Goal: Task Accomplishment & Management: Manage account settings

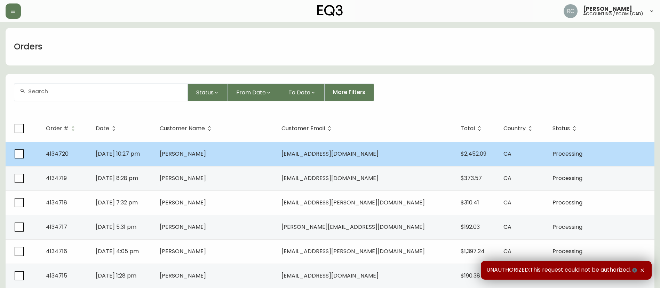
click at [154, 152] on td "[DATE] 10:27 pm" at bounding box center [122, 154] width 64 height 24
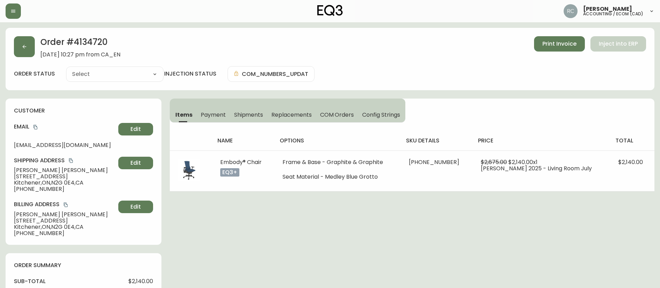
type input "Processing"
select select "PROCESSING"
click at [197, 115] on button "Payment" at bounding box center [213, 114] width 33 height 15
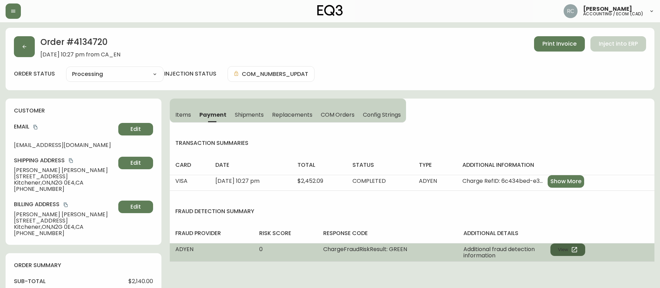
click at [561, 249] on button "View" at bounding box center [568, 249] width 35 height 13
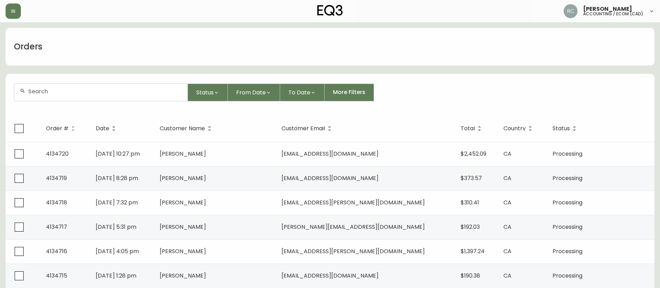
click at [305, 54] on div "Orders" at bounding box center [330, 47] width 649 height 38
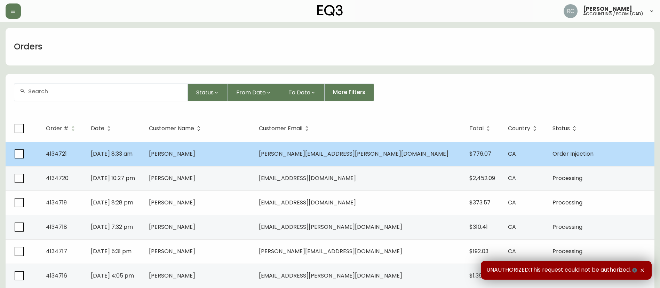
click at [143, 152] on td "[DATE] 8:33 am" at bounding box center [114, 154] width 58 height 24
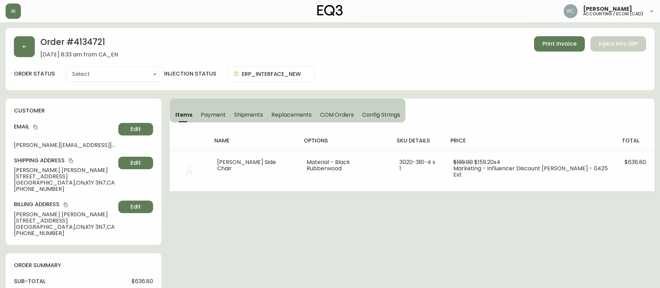
type input "Order Injection"
select select "ORDER_INJECTION"
click at [23, 47] on icon "button" at bounding box center [25, 47] width 6 height 6
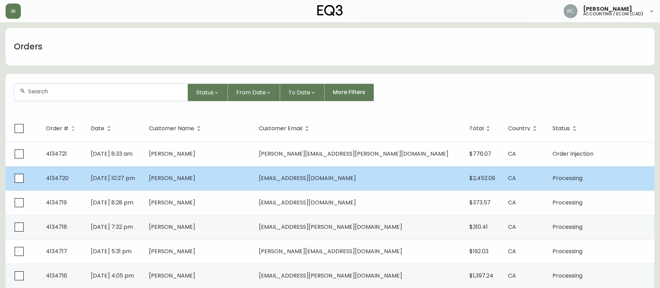
click at [143, 184] on td "[DATE] 10:27 pm" at bounding box center [114, 178] width 58 height 24
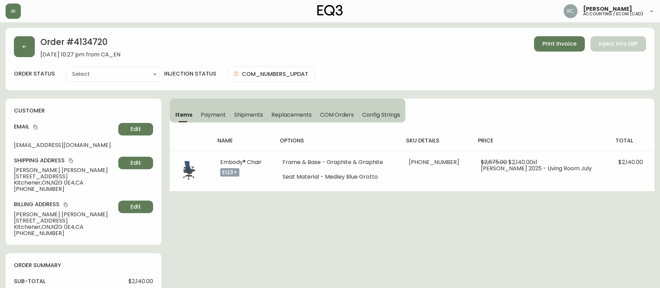
type input "Processing"
select select "PROCESSING"
click at [22, 49] on icon "button" at bounding box center [25, 47] width 6 height 6
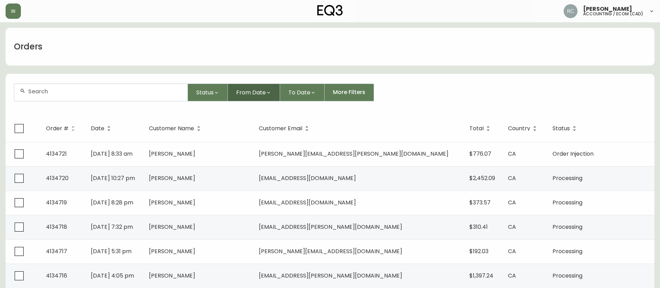
click at [250, 99] on button "From Date" at bounding box center [254, 93] width 52 height 18
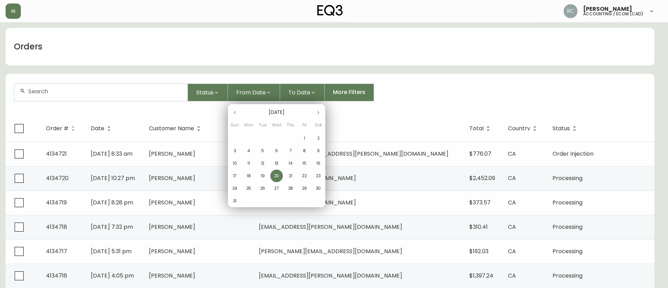
drag, startPoint x: 251, startPoint y: 175, endPoint x: 262, endPoint y: 152, distance: 26.0
click at [251, 176] on p "18" at bounding box center [249, 176] width 4 height 6
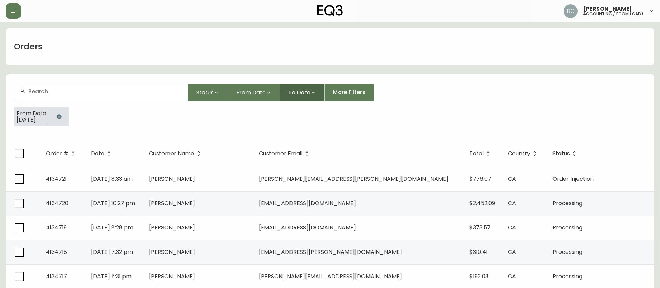
click at [295, 88] on span "To Date" at bounding box center [300, 92] width 22 height 9
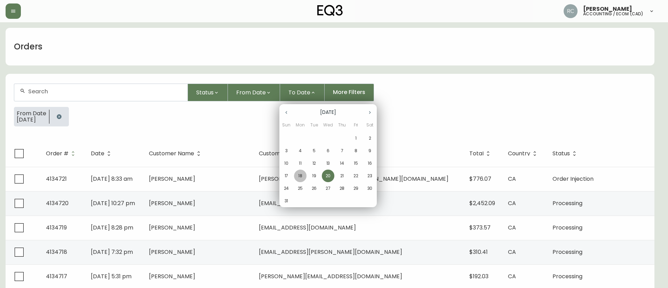
drag, startPoint x: 299, startPoint y: 177, endPoint x: 222, endPoint y: 184, distance: 77.0
click at [298, 177] on p "18" at bounding box center [300, 176] width 4 height 6
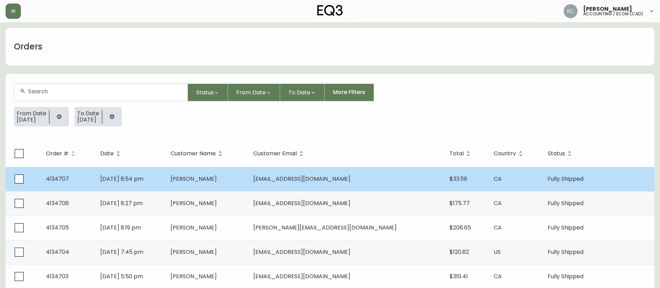
click at [165, 181] on td "[DATE] 8:54 pm" at bounding box center [130, 179] width 70 height 24
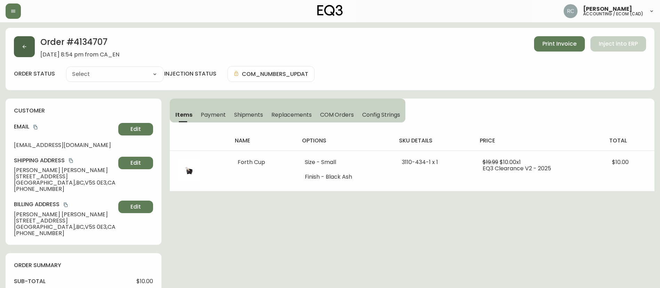
type input "Fully Shipped"
select select "FULLY_SHIPPED"
click at [26, 48] on icon "button" at bounding box center [25, 47] width 6 height 6
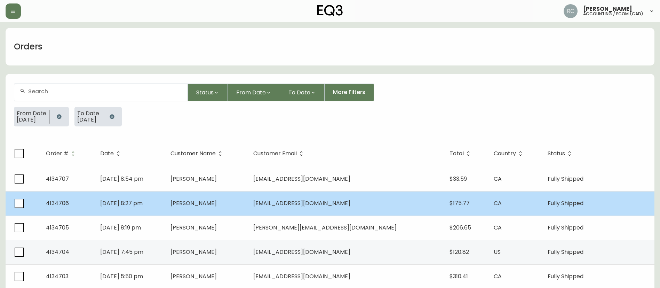
click at [165, 204] on td "[DATE] 8:27 pm" at bounding box center [130, 203] width 70 height 24
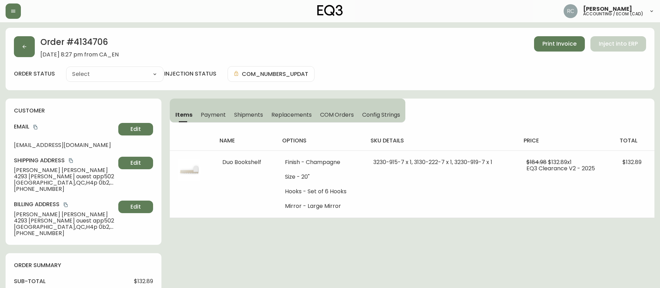
type input "Fully Shipped"
select select "FULLY_SHIPPED"
drag, startPoint x: 22, startPoint y: 45, endPoint x: 72, endPoint y: 165, distance: 129.8
click at [22, 44] on icon "button" at bounding box center [25, 47] width 6 height 6
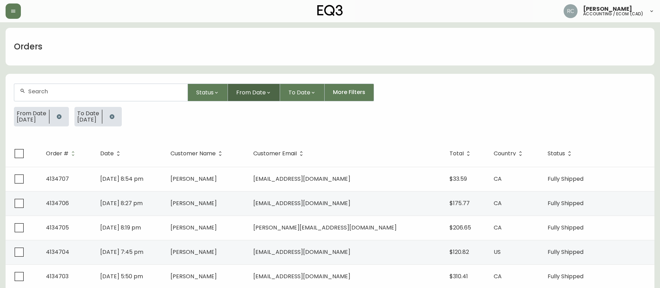
click at [248, 90] on span "From Date" at bounding box center [251, 92] width 30 height 9
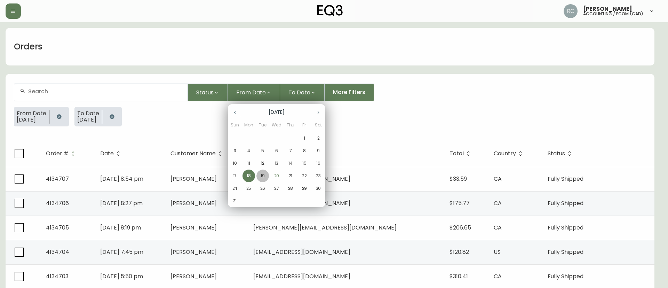
click at [259, 175] on span "19" at bounding box center [263, 176] width 13 height 6
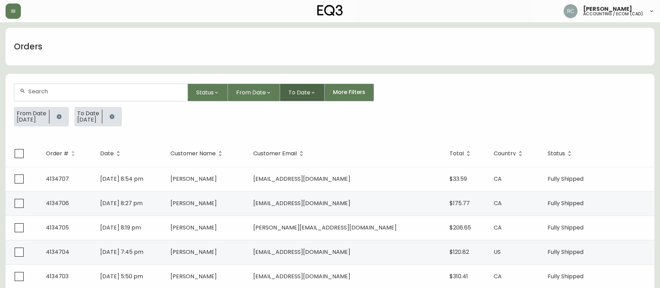
click at [303, 97] on button "To Date" at bounding box center [302, 93] width 45 height 18
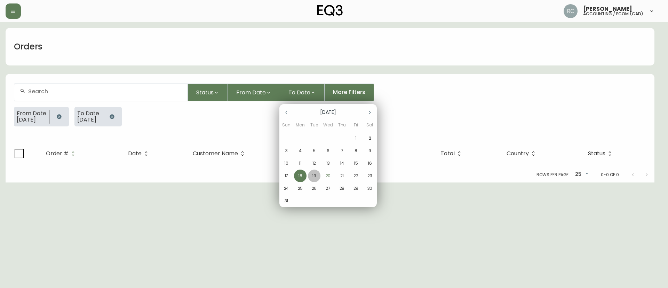
click at [318, 176] on span "19" at bounding box center [314, 176] width 13 height 6
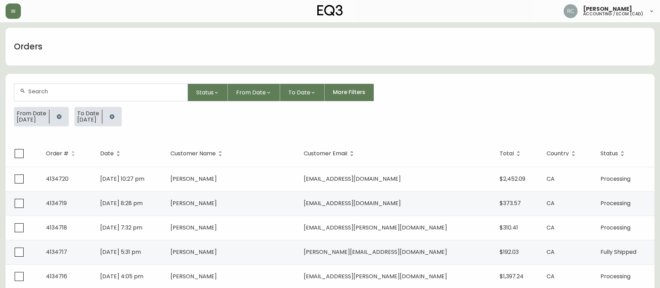
click at [66, 152] on span "Order #" at bounding box center [57, 153] width 23 height 4
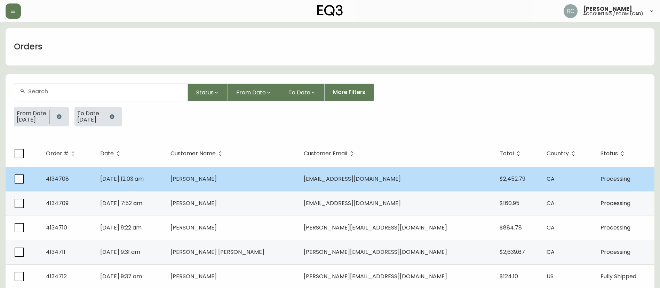
click at [240, 174] on td "[PERSON_NAME]" at bounding box center [231, 179] width 133 height 24
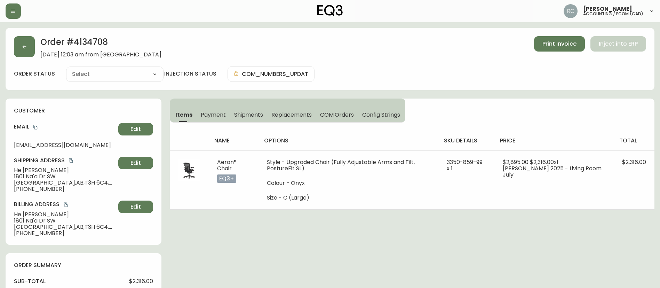
type input "Processing"
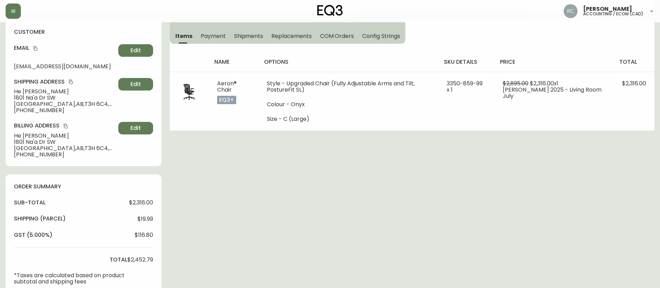
select select "PROCESSING"
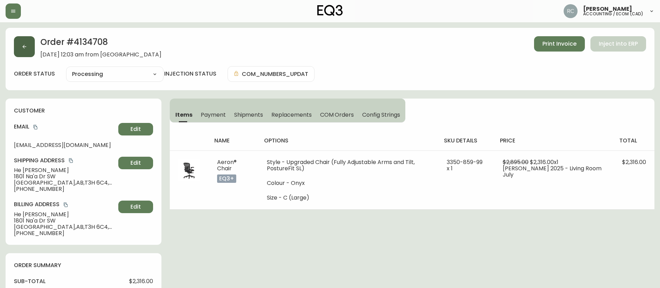
click at [30, 41] on button "button" at bounding box center [24, 46] width 21 height 21
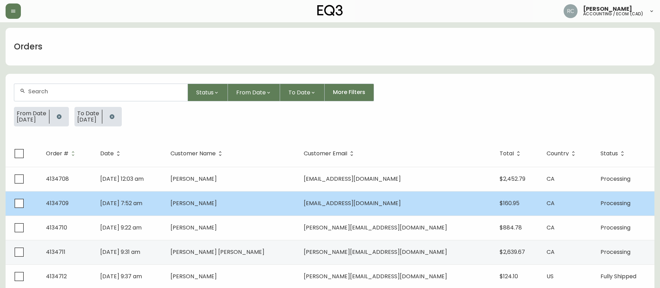
click at [165, 212] on td "[DATE] 7:52 am" at bounding box center [130, 203] width 70 height 24
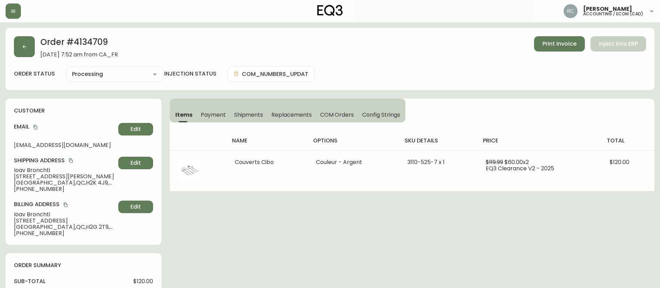
type input "Processing"
select select "PROCESSING"
click at [215, 115] on span "Payment" at bounding box center [213, 114] width 25 height 7
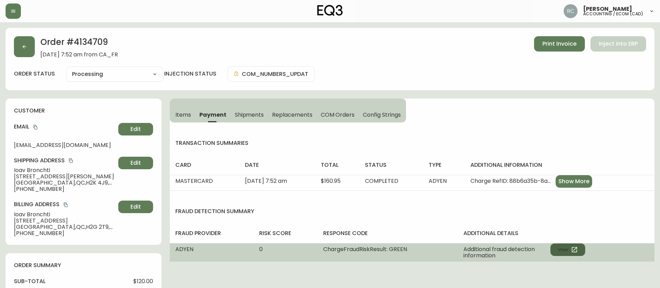
click at [567, 252] on button "View" at bounding box center [568, 249] width 35 height 13
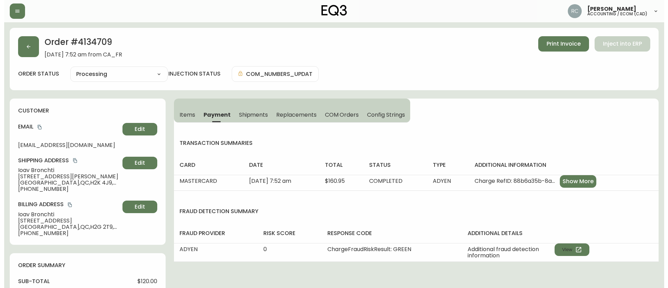
scroll to position [266, 0]
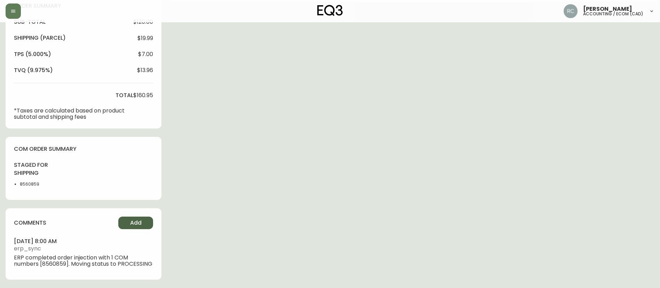
click at [139, 219] on span "Add" at bounding box center [135, 223] width 11 height 8
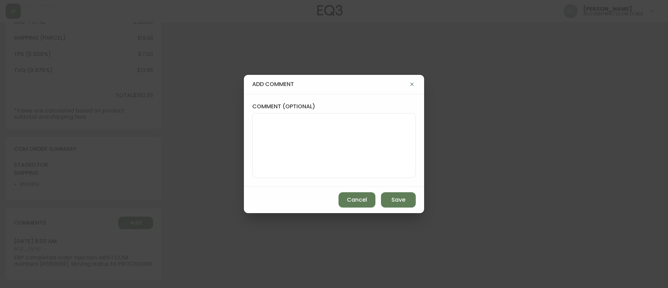
drag, startPoint x: 290, startPoint y: 143, endPoint x: 257, endPoint y: 79, distance: 72.1
click at [290, 143] on textarea "comment (optional)" at bounding box center [334, 146] width 152 height 56
paste textarea "MANUAL FRAUD REVIEW - APPROVED -"
paste textarea "Time since an authorized payment was first seen with email address 3yr 253d"
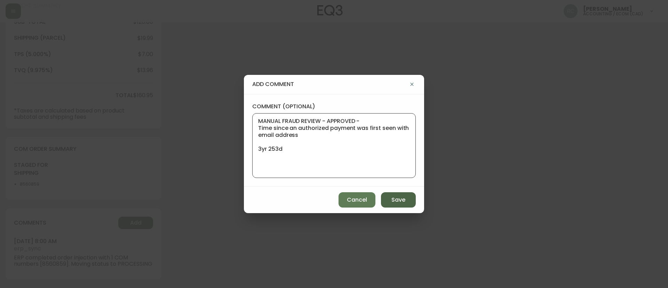
type textarea "MANUAL FRAUD REVIEW - APPROVED - Time since an authorized payment was first see…"
click at [401, 202] on span "Save" at bounding box center [399, 200] width 14 height 8
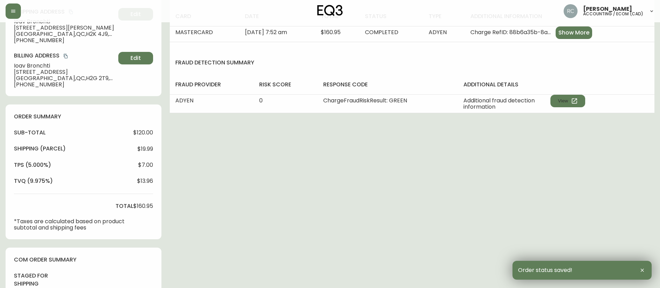
scroll to position [0, 0]
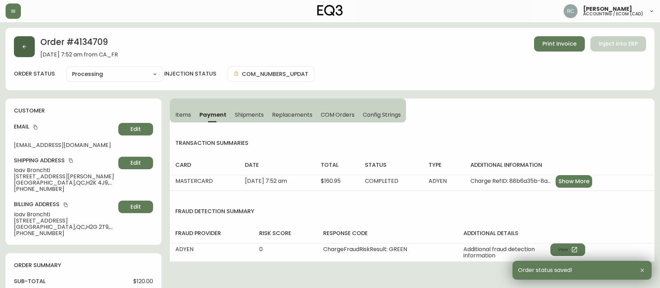
click at [18, 48] on button "button" at bounding box center [24, 46] width 21 height 21
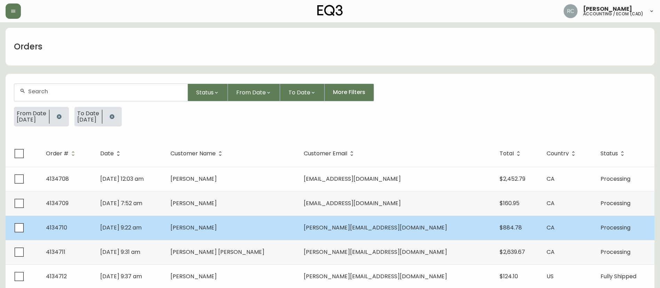
click at [235, 233] on td "[PERSON_NAME]" at bounding box center [231, 228] width 133 height 24
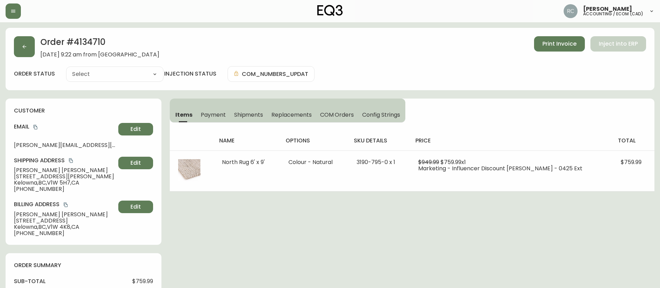
type input "Processing"
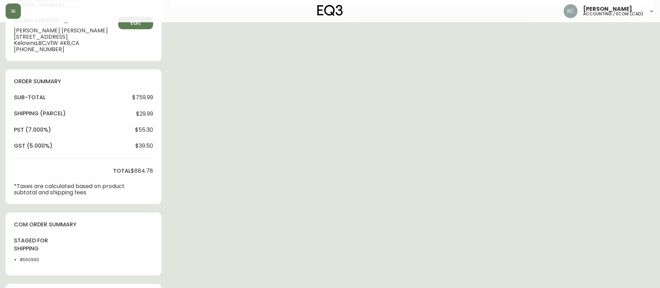
select select "PROCESSING"
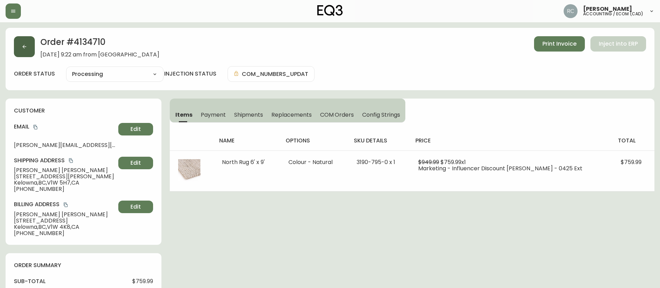
click at [20, 43] on button "button" at bounding box center [24, 46] width 21 height 21
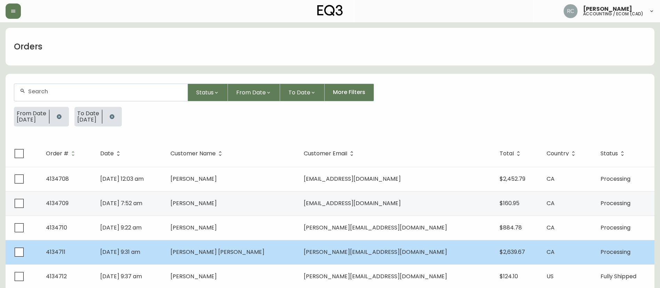
click at [165, 248] on td "[DATE] 9:31 am" at bounding box center [130, 252] width 70 height 24
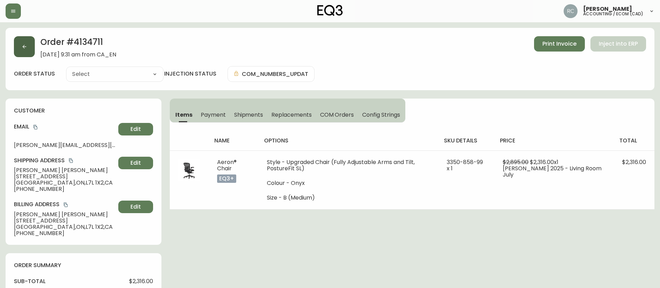
type input "Processing"
select select "PROCESSING"
click at [22, 48] on icon "button" at bounding box center [25, 47] width 6 height 6
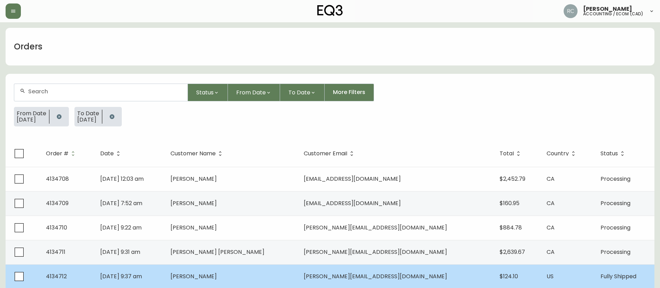
click at [215, 278] on td "[PERSON_NAME]" at bounding box center [231, 276] width 133 height 24
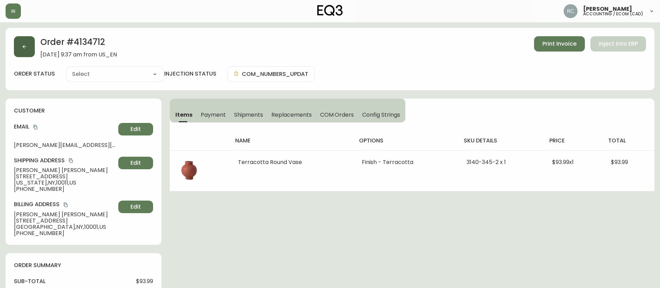
type input "Fully Shipped"
select select "FULLY_SHIPPED"
click at [23, 43] on button "button" at bounding box center [24, 46] width 21 height 21
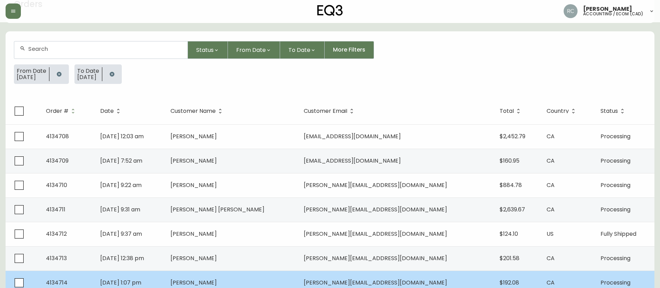
scroll to position [104, 0]
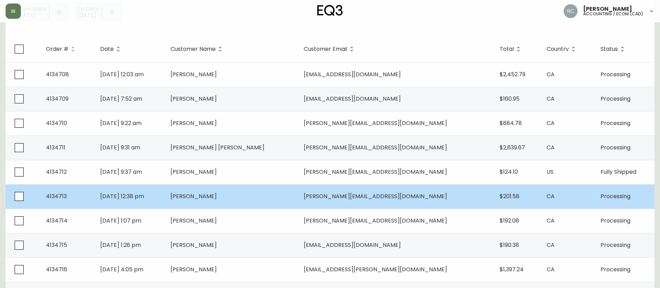
click at [292, 204] on td "[PERSON_NAME]" at bounding box center [231, 196] width 133 height 24
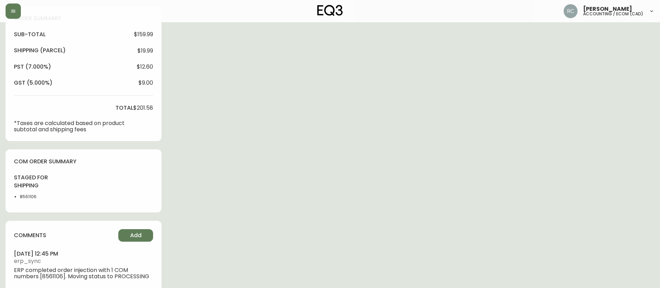
scroll to position [259, 0]
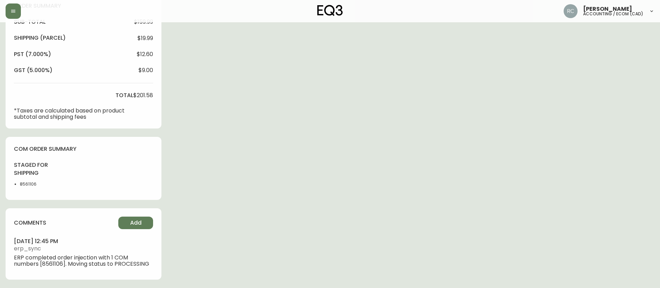
type input "Processing"
select select "PROCESSING"
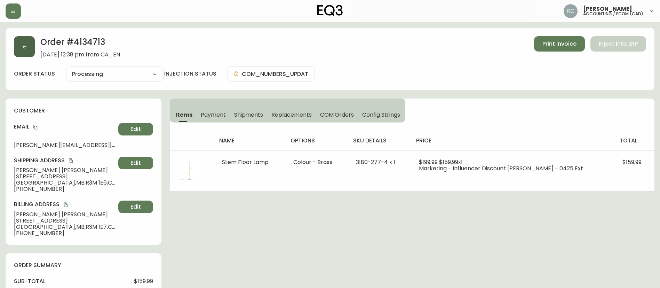
click at [16, 46] on button "button" at bounding box center [24, 46] width 21 height 21
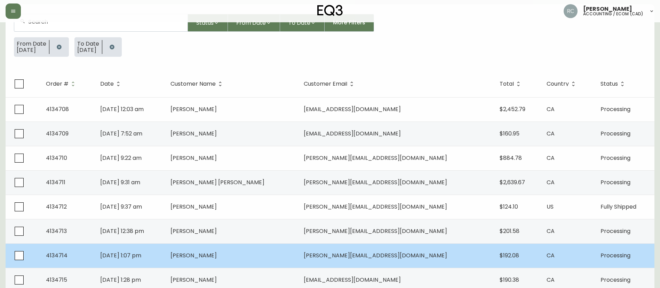
click at [217, 255] on span "[PERSON_NAME]" at bounding box center [194, 255] width 46 height 8
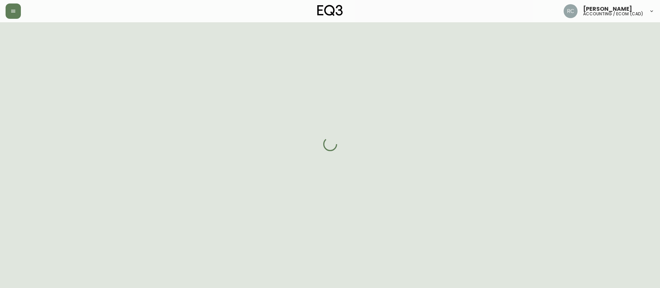
scroll to position [70, 0]
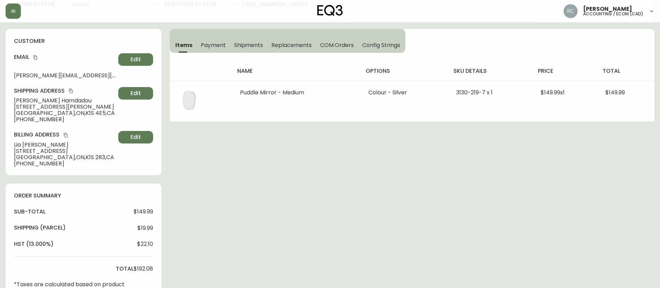
type input "Processing"
select select "PROCESSING"
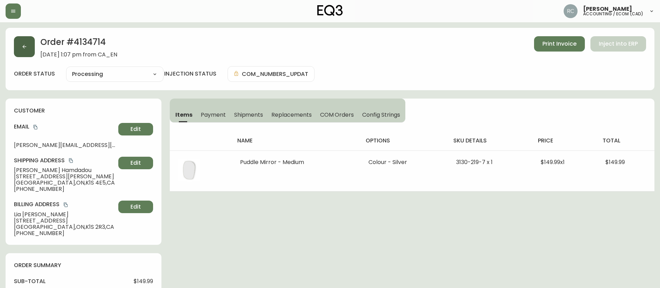
click at [18, 44] on button "button" at bounding box center [24, 46] width 21 height 21
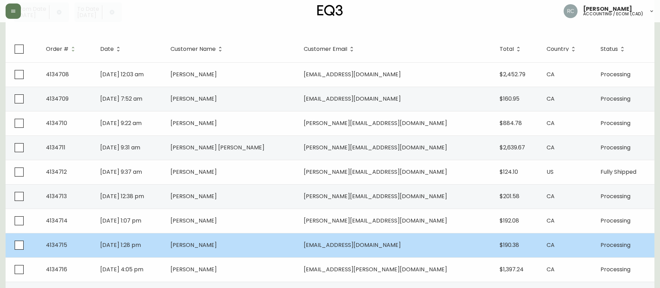
click at [217, 243] on span "[PERSON_NAME]" at bounding box center [194, 245] width 46 height 8
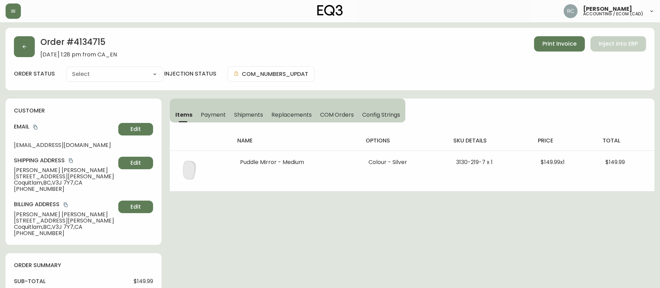
type input "Processing"
select select "PROCESSING"
click at [18, 47] on button "button" at bounding box center [24, 46] width 21 height 21
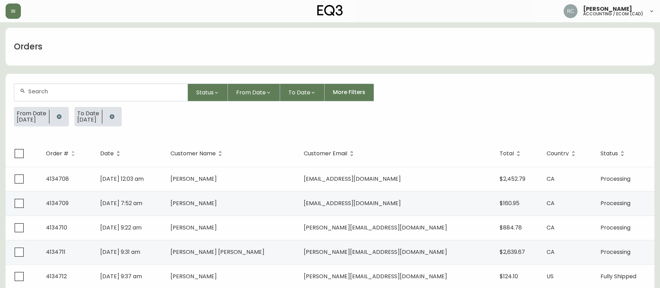
scroll to position [104, 0]
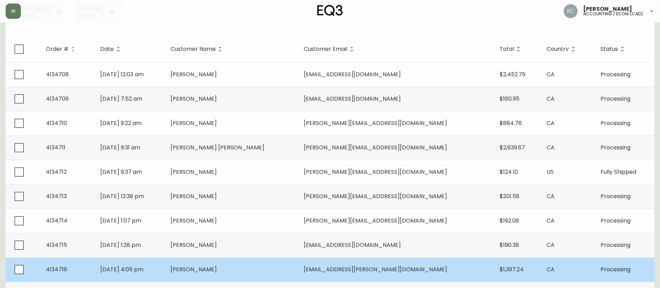
click at [213, 271] on td "[PERSON_NAME]" at bounding box center [231, 269] width 133 height 24
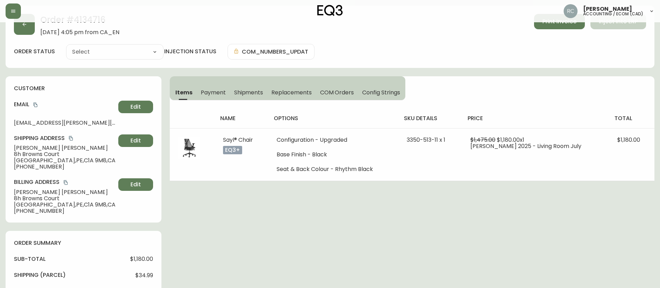
scroll to position [104, 0]
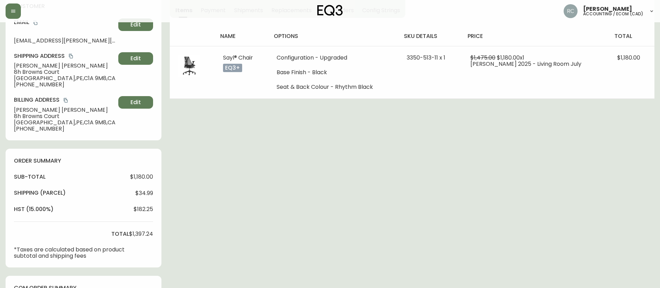
type input "Processing"
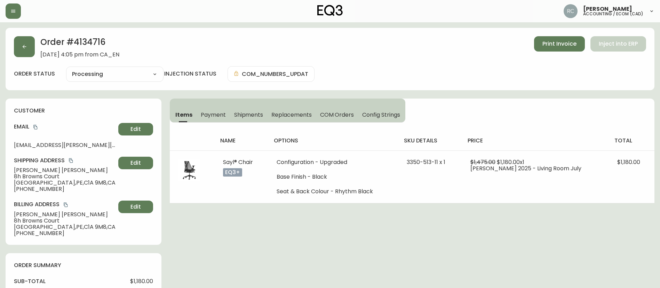
select select "PROCESSING"
click at [19, 40] on button "button" at bounding box center [24, 46] width 21 height 21
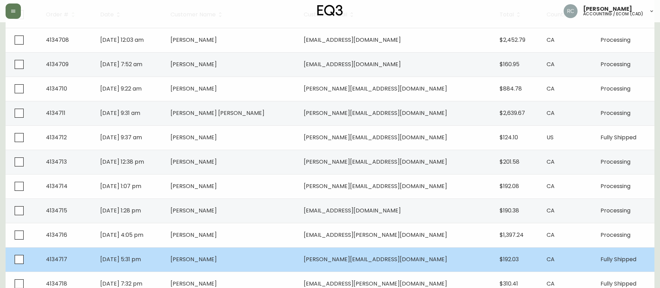
scroll to position [211, 0]
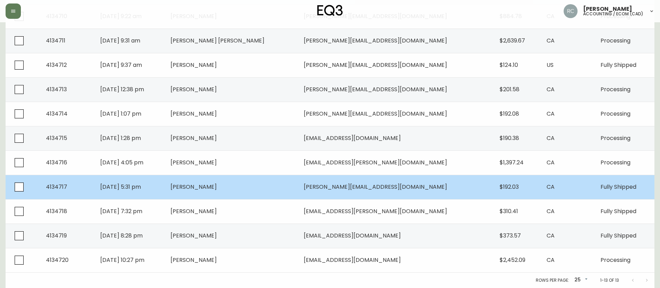
click at [242, 193] on td "[PERSON_NAME]" at bounding box center [231, 187] width 133 height 24
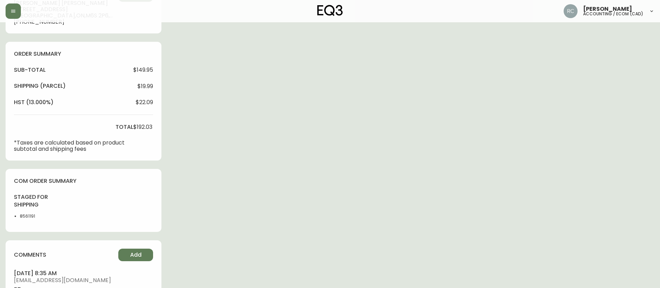
type input "Fully Shipped"
select select "FULLY_SHIPPED"
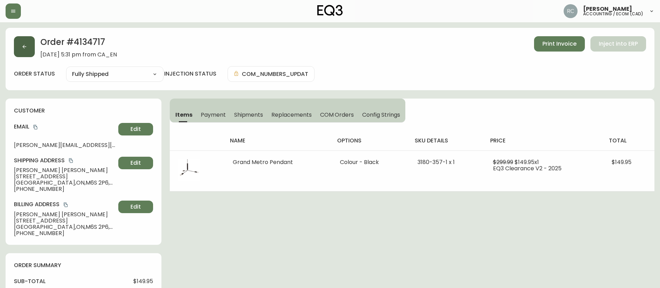
click at [19, 41] on button "button" at bounding box center [24, 46] width 21 height 21
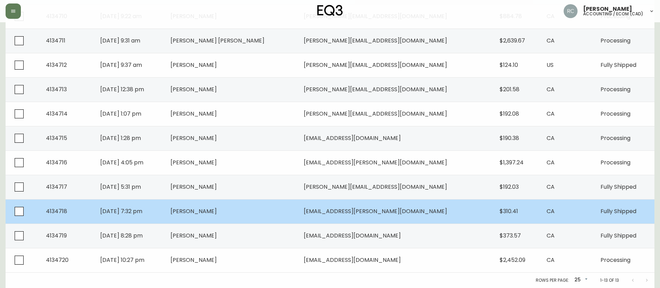
click at [217, 211] on span "[PERSON_NAME]" at bounding box center [194, 211] width 46 height 8
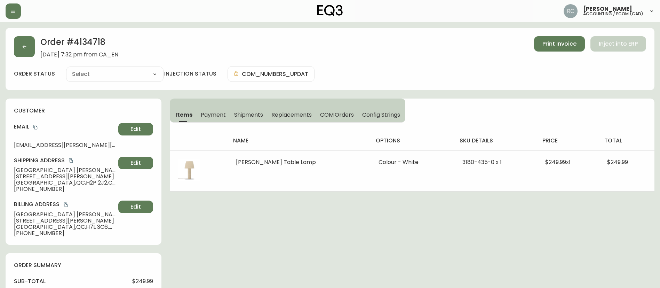
type input "Fully Shipped"
select select "FULLY_SHIPPED"
click at [209, 113] on span "Payment" at bounding box center [213, 114] width 25 height 7
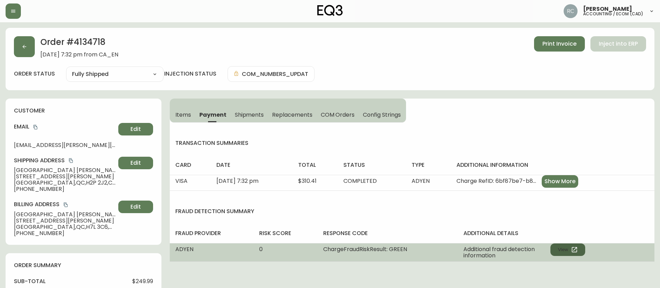
click at [558, 251] on button "View" at bounding box center [568, 249] width 35 height 13
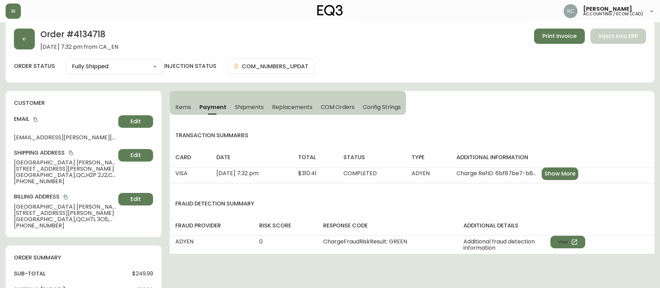
scroll to position [329, 0]
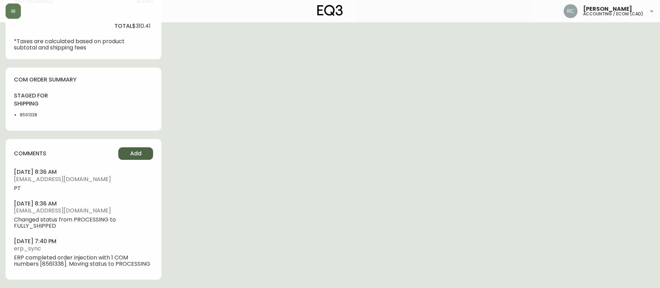
click at [134, 154] on span "Add" at bounding box center [135, 154] width 11 height 8
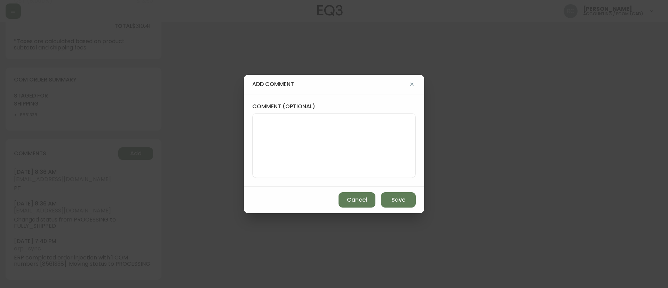
drag, startPoint x: 321, startPoint y: 167, endPoint x: 326, endPoint y: 143, distance: 24.4
click at [321, 167] on textarea "comment (optional)" at bounding box center [334, 146] width 152 height 56
paste textarea "MANUAL FRAUD REVIEW - APPROVED -"
paste textarea "Time since an authorized payment was first seen with email address 3yr 300d"
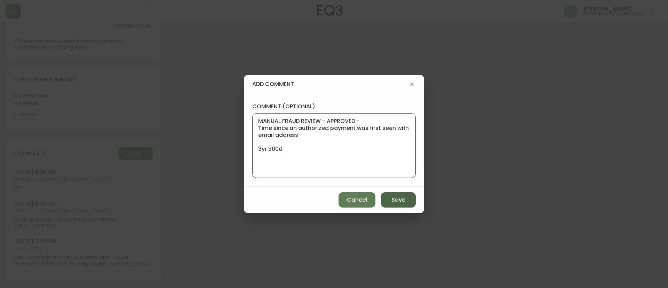
type textarea "MANUAL FRAUD REVIEW - APPROVED - Time since an authorized payment was first see…"
click at [391, 203] on button "Save" at bounding box center [398, 199] width 35 height 15
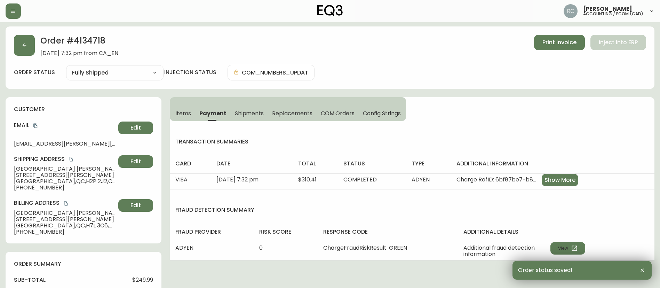
scroll to position [0, 0]
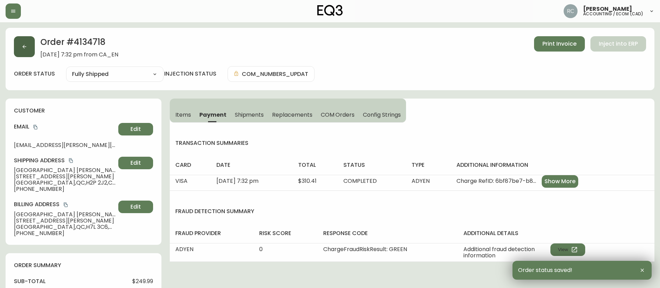
click at [15, 42] on button "button" at bounding box center [24, 46] width 21 height 21
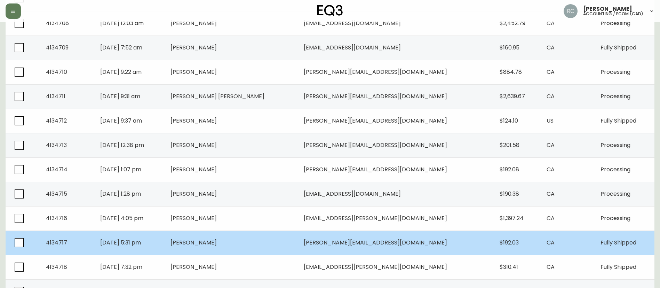
scroll to position [211, 0]
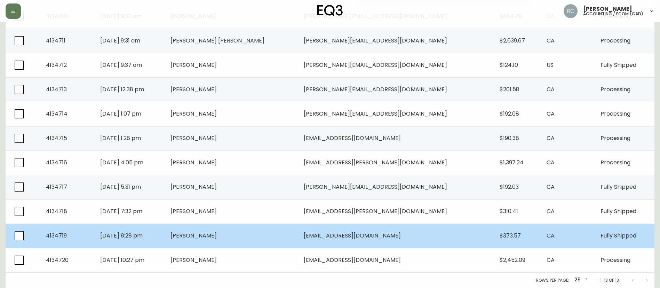
click at [234, 240] on td "[PERSON_NAME]" at bounding box center [231, 236] width 133 height 24
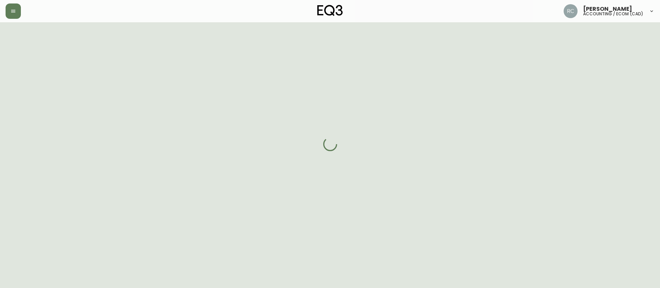
scroll to position [211, 0]
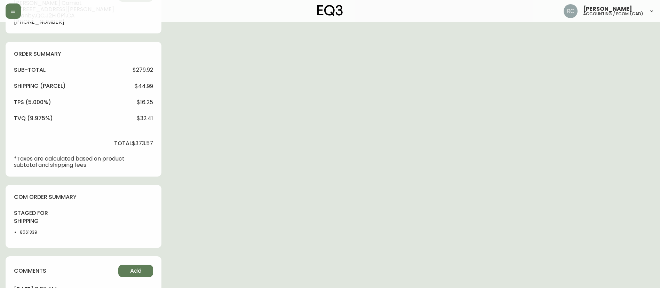
type input "Fully Shipped"
select select "FULLY_SHIPPED"
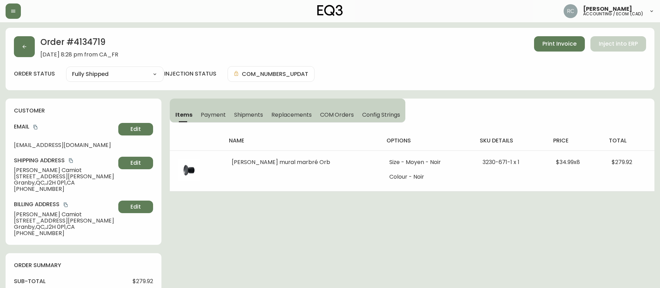
click at [216, 117] on span "Payment" at bounding box center [213, 114] width 25 height 7
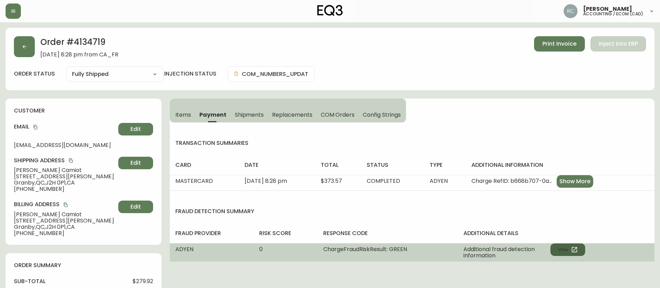
click at [565, 250] on button "View" at bounding box center [568, 249] width 35 height 13
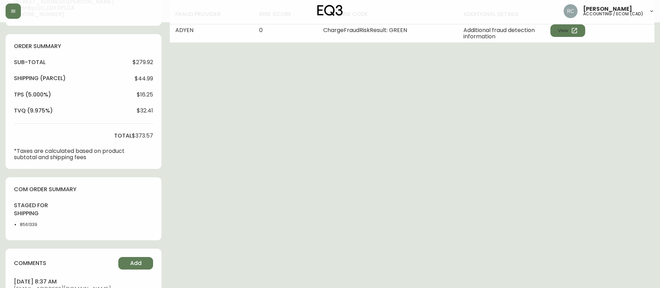
scroll to position [329, 0]
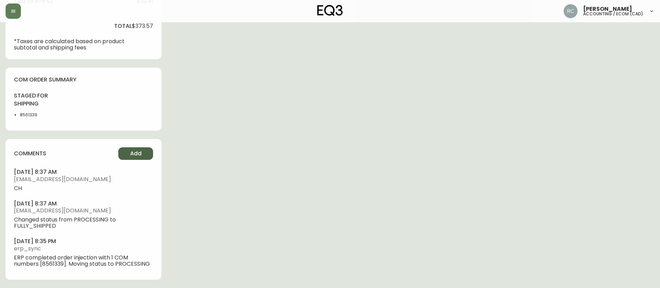
click at [126, 155] on button "Add" at bounding box center [135, 153] width 35 height 13
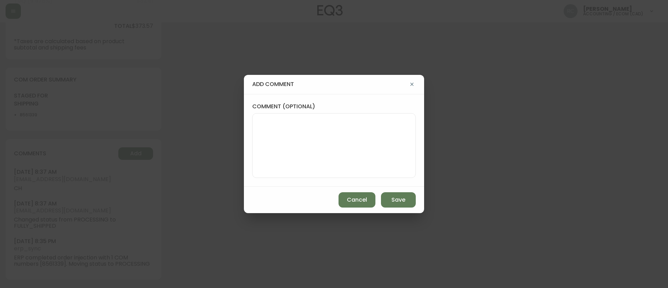
drag, startPoint x: 313, startPoint y: 144, endPoint x: 304, endPoint y: 104, distance: 40.7
click at [313, 144] on textarea "comment (optional)" at bounding box center [334, 146] width 152 height 56
paste textarea "MANUAL FRAUD REVIEW - APPROVED - same shipping and billing address -"
paste textarea "Time since an authorized payment was first seen with email address 3yr 348d"
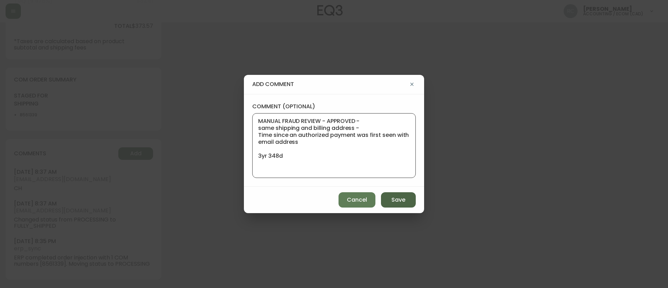
type textarea "MANUAL FRAUD REVIEW - APPROVED - same shipping and billing address - Time since…"
click at [399, 200] on span "Save" at bounding box center [399, 200] width 14 height 8
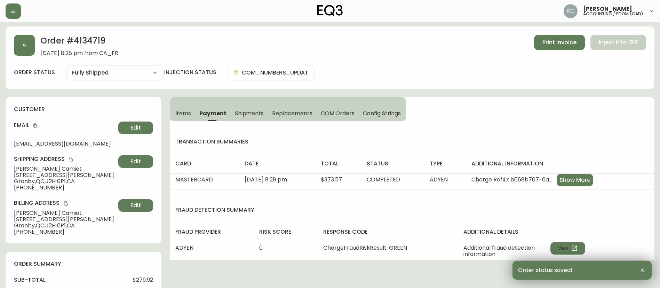
scroll to position [0, 0]
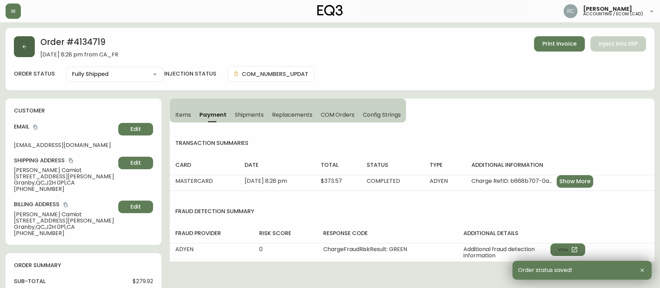
click at [19, 40] on button "button" at bounding box center [24, 46] width 21 height 21
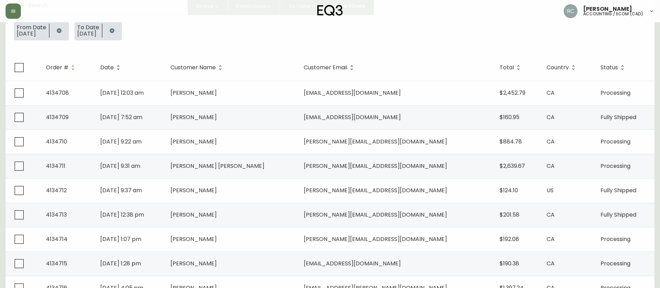
scroll to position [211, 0]
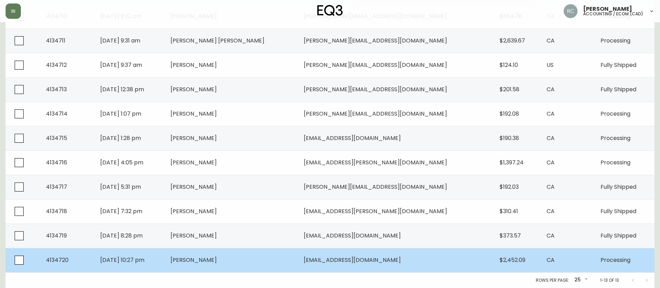
click at [217, 260] on span "[PERSON_NAME]" at bounding box center [194, 260] width 46 height 8
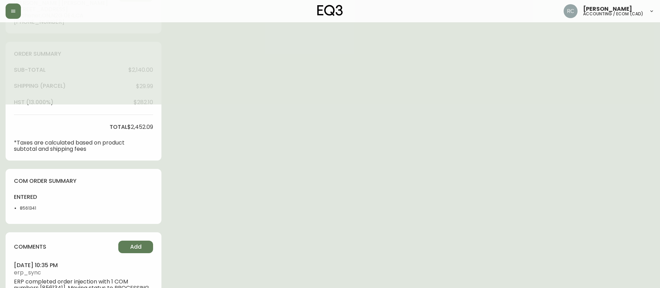
type input "Processing"
select select "PROCESSING"
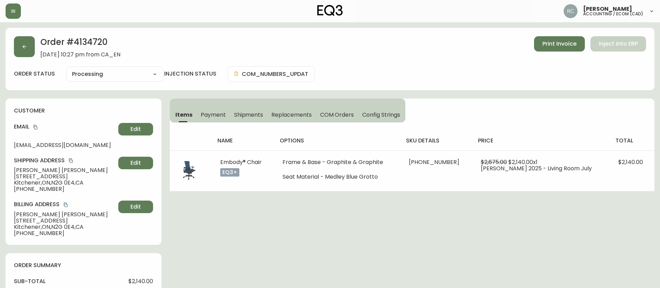
click at [214, 113] on span "Payment" at bounding box center [213, 114] width 25 height 7
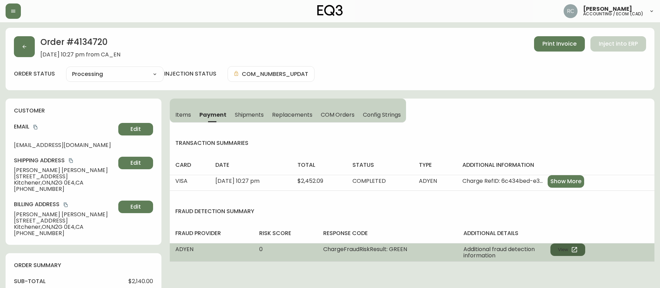
click at [571, 247] on button "View" at bounding box center [568, 249] width 35 height 13
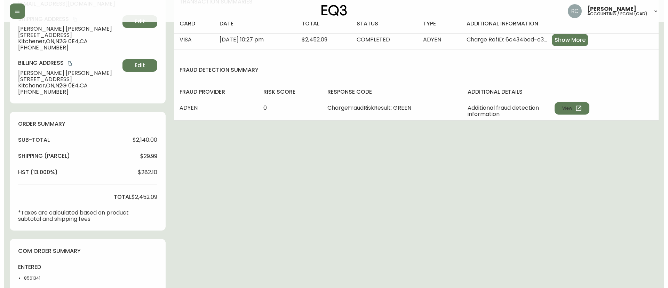
scroll to position [235, 0]
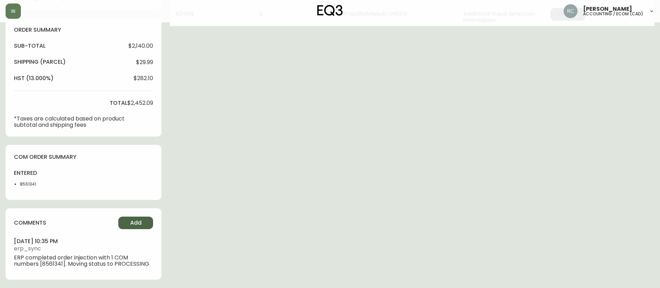
click at [131, 222] on span "Add" at bounding box center [135, 223] width 11 height 8
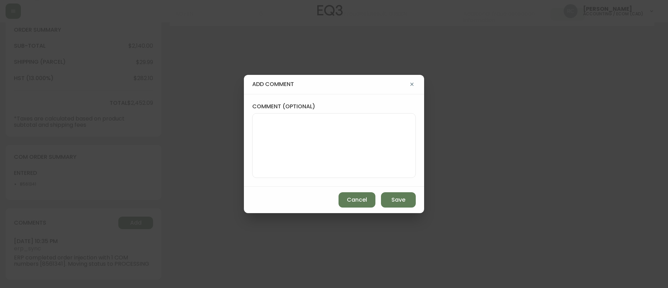
click at [126, 148] on div "add comment comment (optional) Cancel Save" at bounding box center [334, 144] width 668 height 288
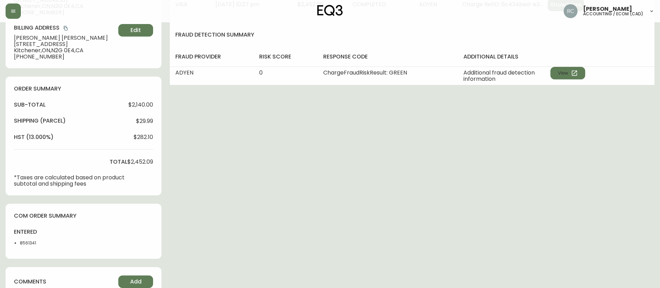
scroll to position [0, 0]
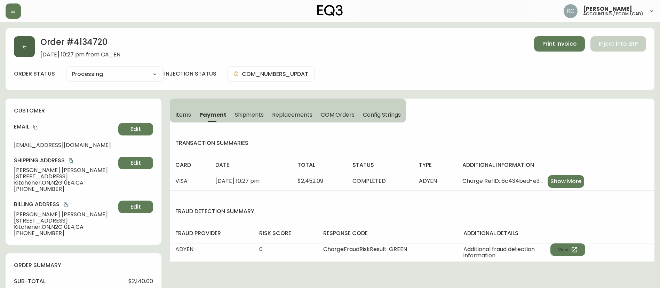
click at [23, 42] on button "button" at bounding box center [24, 46] width 21 height 21
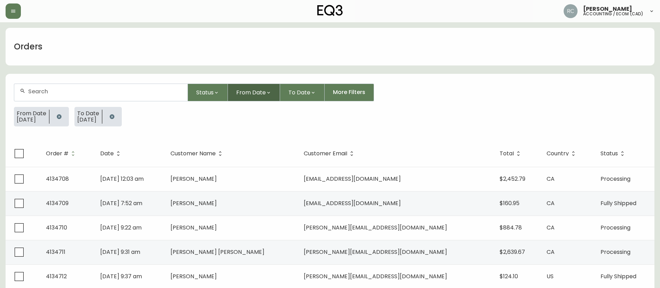
click at [271, 92] on icon "button" at bounding box center [269, 93] width 6 height 6
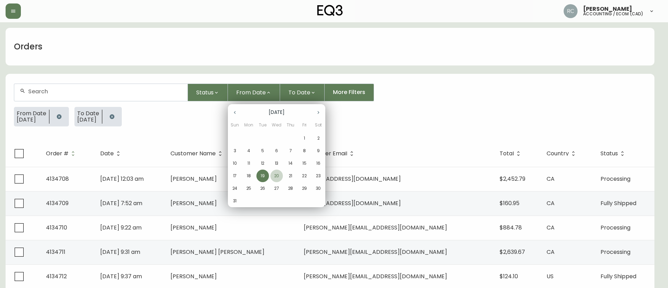
drag, startPoint x: 276, startPoint y: 174, endPoint x: 282, endPoint y: 146, distance: 28.3
click at [275, 173] on p "20" at bounding box center [276, 176] width 5 height 6
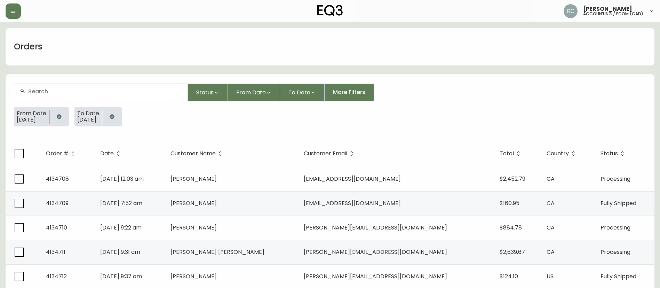
click at [306, 81] on form "Status From Date To Date More Filters From Date 20/08/2025 To Date 19/08/2025" at bounding box center [330, 107] width 649 height 65
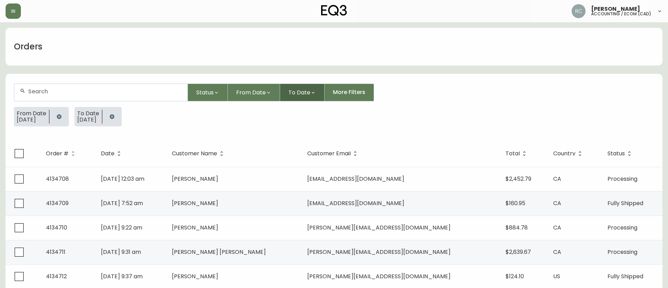
click at [303, 91] on span "To Date" at bounding box center [300, 92] width 22 height 9
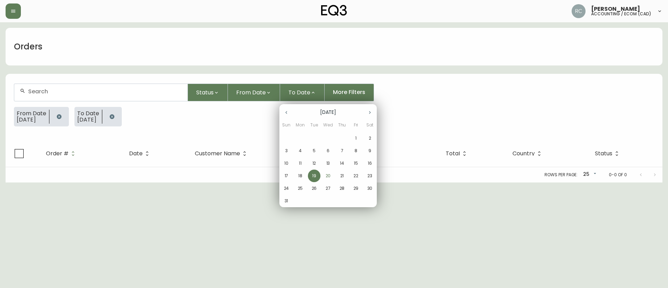
click at [330, 175] on p "20" at bounding box center [328, 176] width 5 height 6
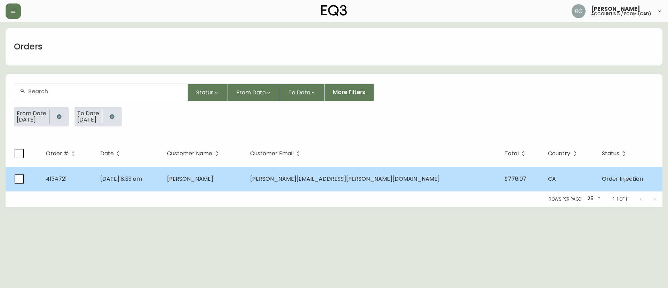
click at [213, 179] on span "[PERSON_NAME]" at bounding box center [190, 179] width 46 height 8
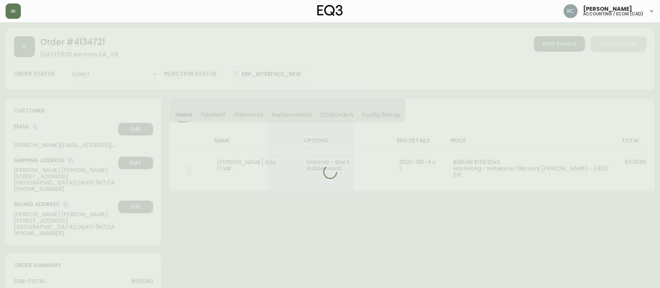
type input "Order Injection"
select select "ORDER_INJECTION"
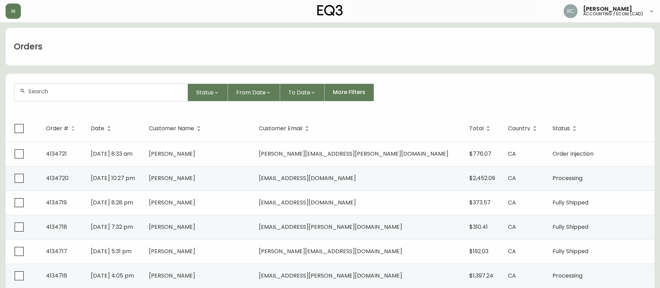
click at [521, 96] on div "Status From Date To Date More Filters" at bounding box center [330, 93] width 633 height 18
click at [430, 78] on form "Status From Date To Date More Filters" at bounding box center [330, 95] width 649 height 40
click at [81, 93] on input "text" at bounding box center [105, 91] width 154 height 7
paste input "4134672"
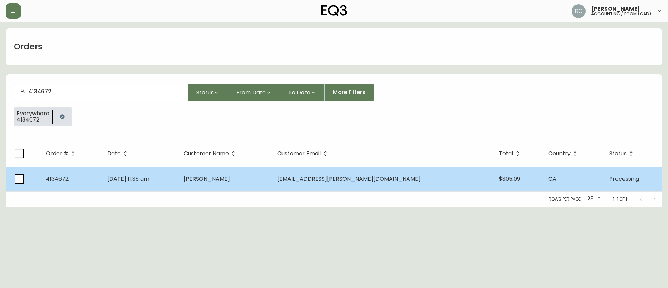
type input "4134672"
click at [144, 174] on td "Aug 16 2025, 11:35 am" at bounding box center [140, 179] width 76 height 24
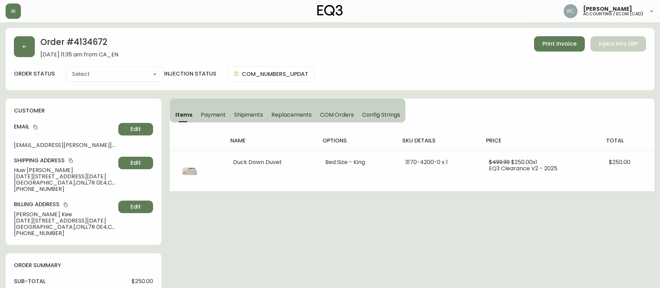
type input "Processing"
select select "PROCESSING"
click at [414, 60] on div "Order # 4134672 August 16, 2025 at 11:35 am from CA_EN Print Invoice Inject int…" at bounding box center [330, 59] width 649 height 62
click at [212, 116] on span "Payment" at bounding box center [213, 114] width 25 height 7
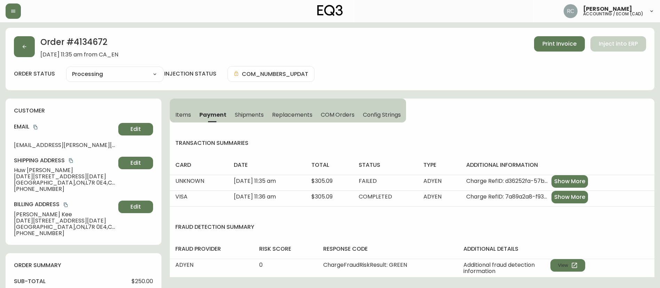
click at [177, 117] on span "Items" at bounding box center [183, 114] width 16 height 7
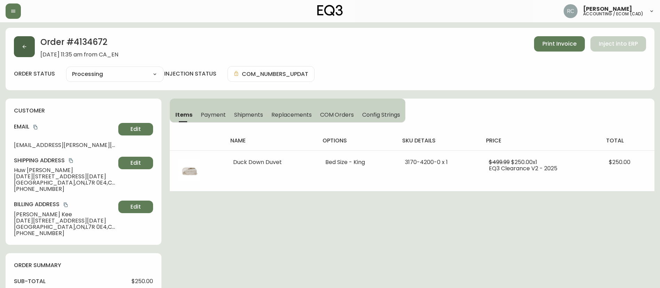
click at [24, 45] on icon "button" at bounding box center [25, 47] width 6 height 6
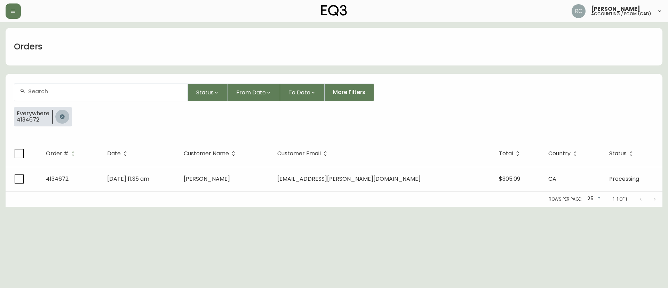
click at [62, 117] on icon "button" at bounding box center [63, 117] width 6 height 6
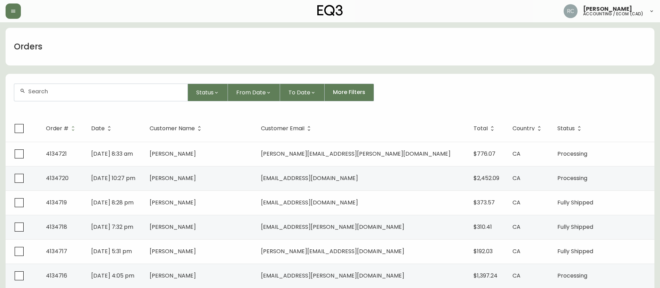
click at [111, 100] on div at bounding box center [100, 92] width 173 height 17
paste input "4134672"
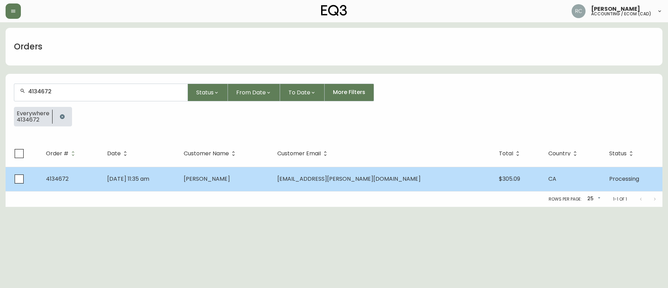
type input "4134672"
click at [268, 181] on td "Huw Tranter" at bounding box center [225, 179] width 94 height 24
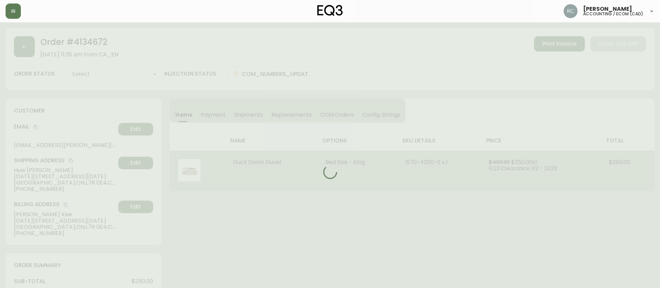
type input "Processing"
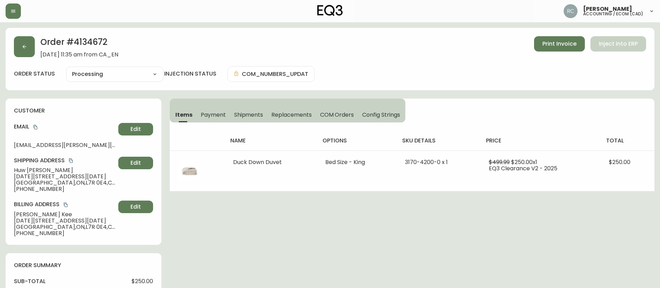
click at [342, 111] on span "COM Orders" at bounding box center [337, 114] width 34 height 7
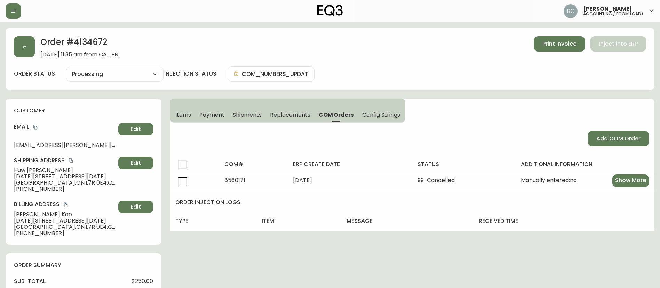
click at [172, 116] on button "Items" at bounding box center [182, 114] width 25 height 15
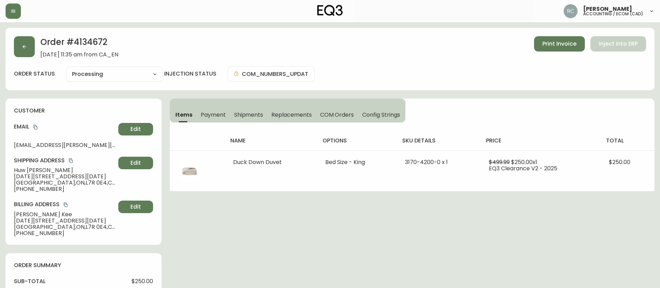
click at [116, 83] on div "Order # 4134672 August 16, 2025 at 11:35 am from CA_EN Print Invoice Inject int…" at bounding box center [330, 59] width 649 height 62
drag, startPoint x: 112, startPoint y: 75, endPoint x: 111, endPoint y: 78, distance: 4.1
click at [112, 75] on select "Cancelled Fully Shipped Processing Partially Shipped" at bounding box center [114, 74] width 97 height 10
click at [66, 69] on select "Cancelled Fully Shipped Processing Partially Shipped" at bounding box center [114, 74] width 97 height 10
select select "PROCESSING"
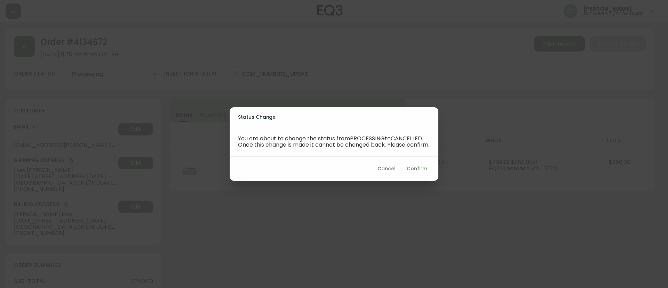
click at [433, 170] on div "Cancel Confirm" at bounding box center [334, 169] width 209 height 24
click at [417, 172] on span "Confirm" at bounding box center [417, 168] width 21 height 9
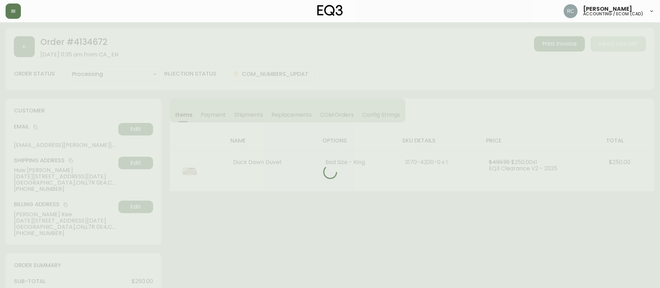
type input "Cancelled"
select select "CANCELLED"
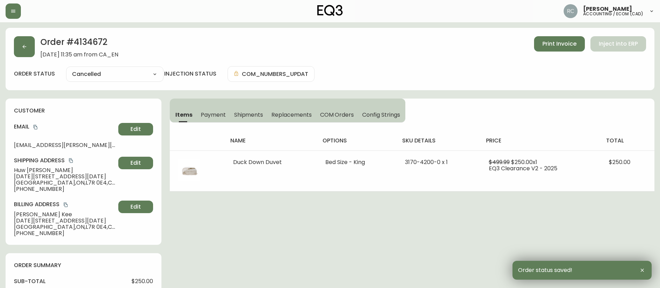
click at [216, 114] on span "Payment" at bounding box center [213, 114] width 25 height 7
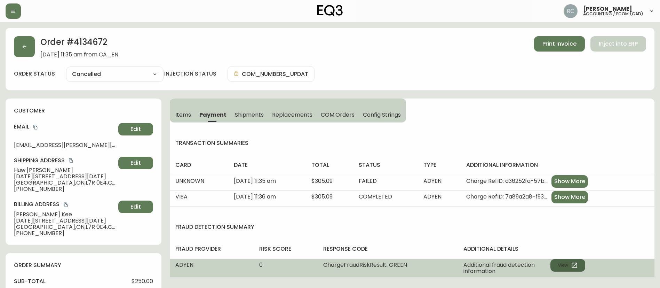
click at [570, 267] on button "View" at bounding box center [568, 265] width 35 height 13
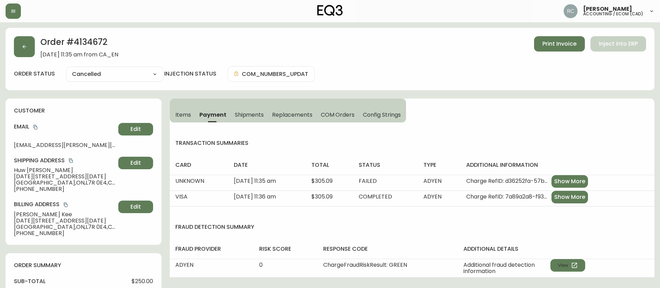
click at [140, 282] on span "$250.00" at bounding box center [143, 281] width 22 height 6
copy span "250.00"
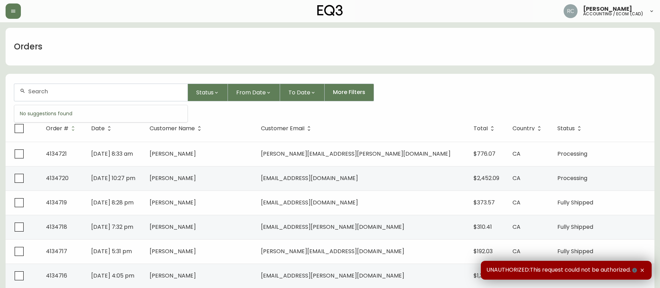
click at [164, 93] on input "text" at bounding box center [105, 91] width 154 height 7
paste input "4133947"
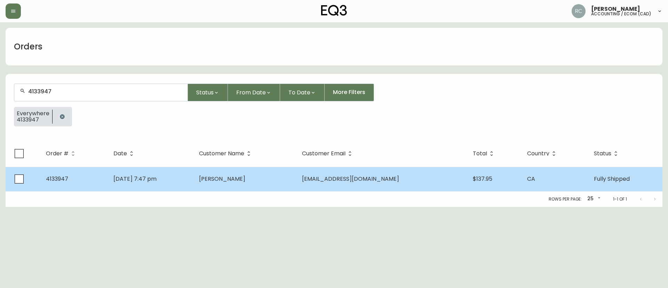
type input "4133947"
click at [277, 177] on td "[PERSON_NAME]" at bounding box center [245, 179] width 103 height 24
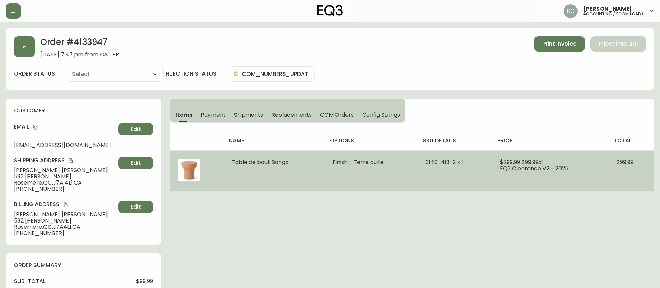
type input "Fully Shipped"
select select "FULLY_SHIPPED"
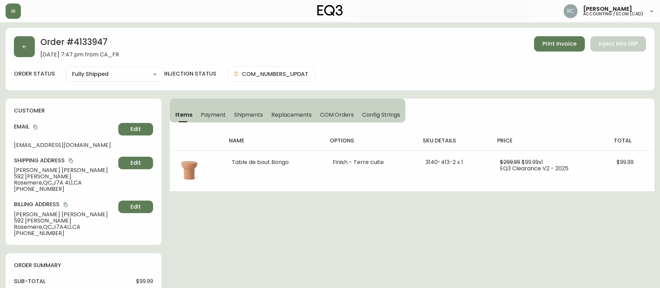
click at [213, 117] on span "Payment" at bounding box center [213, 114] width 25 height 7
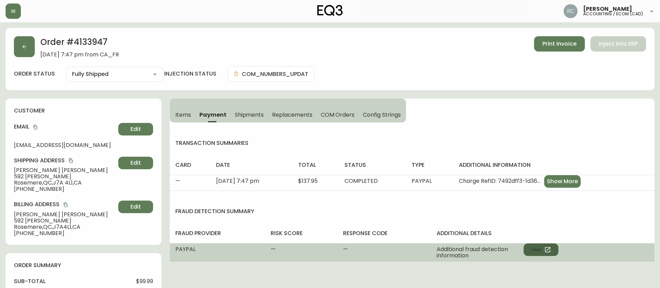
click at [537, 246] on button "View" at bounding box center [541, 249] width 35 height 13
click at [549, 248] on icon "button" at bounding box center [548, 249] width 7 height 7
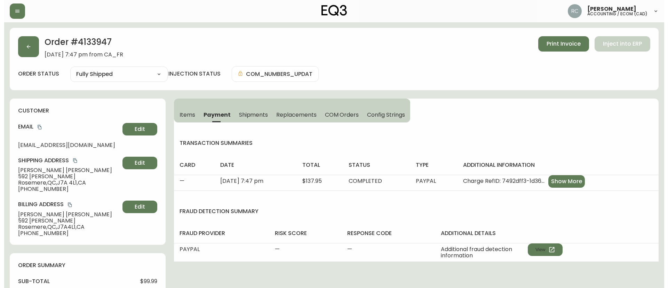
scroll to position [244, 0]
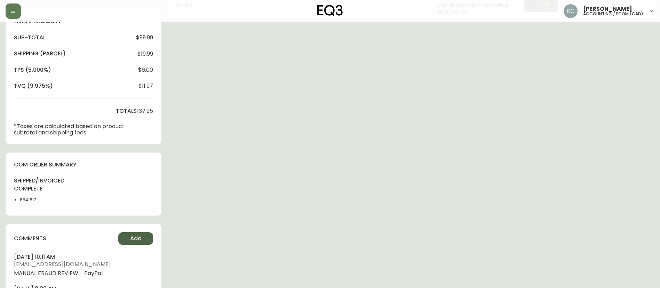
click at [133, 237] on span "Add" at bounding box center [135, 239] width 11 height 8
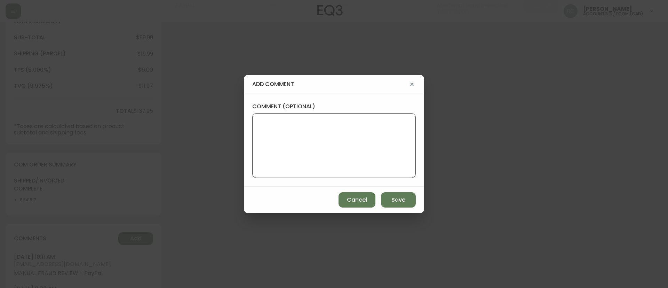
drag, startPoint x: 262, startPoint y: 147, endPoint x: 374, endPoint y: 174, distance: 114.6
click at [263, 147] on textarea "comment (optional)" at bounding box center [334, 146] width 152 height 56
paste textarea "ECOM RETURN TICKET# 806390 ECOM ORD# 4133947 RTN# 1161908156 TOTAL REFUND AMT: …"
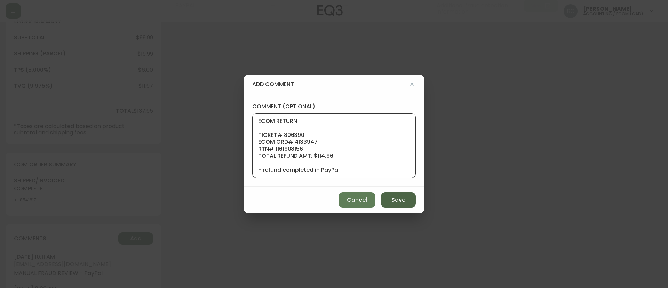
scroll to position [77, 0]
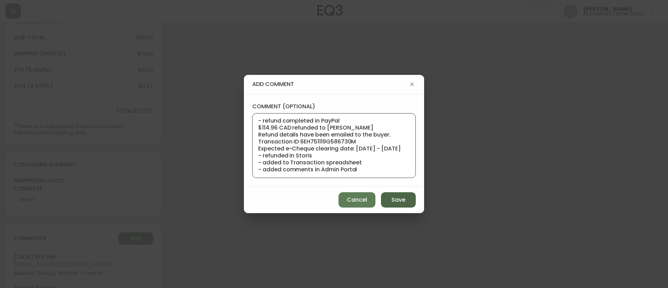
type textarea "ECOM RETURN TICKET# 806390 ECOM ORD# 4133947 RTN# 1161908156 TOTAL REFUND AMT: …"
click at [400, 198] on span "Save" at bounding box center [399, 200] width 14 height 8
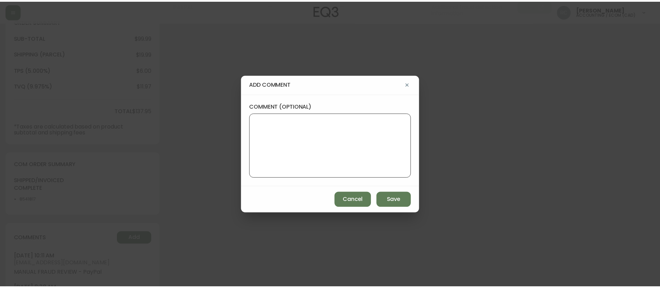
scroll to position [0, 0]
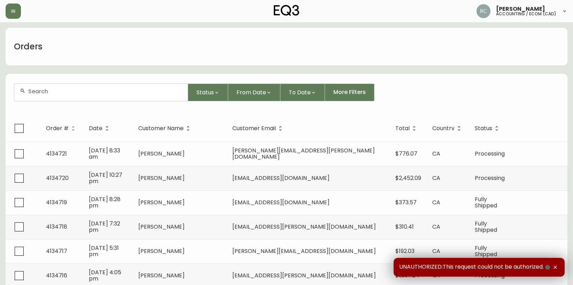
click at [122, 96] on div at bounding box center [100, 92] width 173 height 17
paste input "4132087"
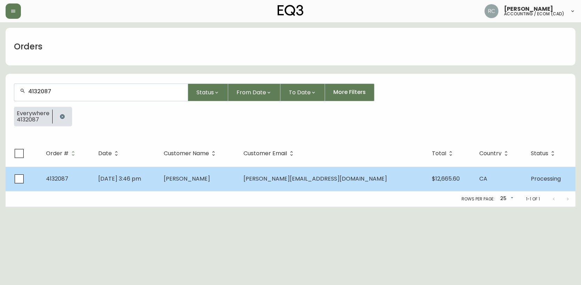
type input "4132087"
click at [199, 168] on td "Lawrence Veregin" at bounding box center [198, 179] width 80 height 24
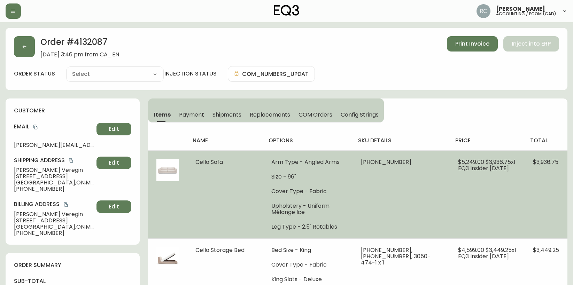
type input "Processing"
select select "PROCESSING"
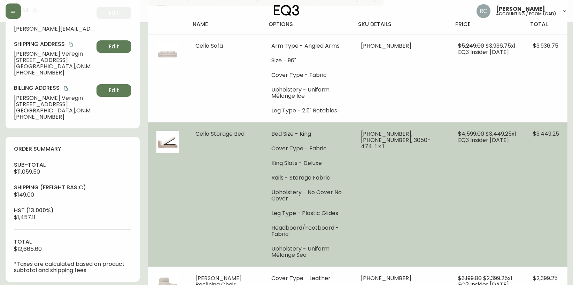
scroll to position [104, 0]
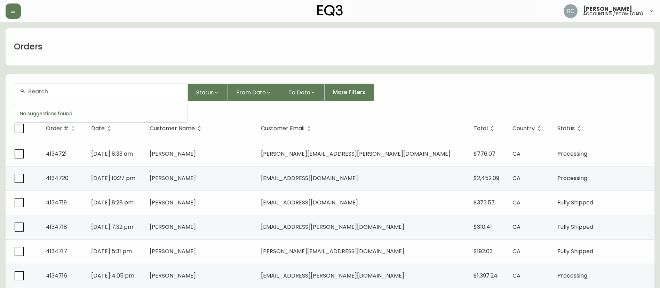
click at [70, 89] on input "text" at bounding box center [105, 91] width 154 height 7
paste input "4134709"
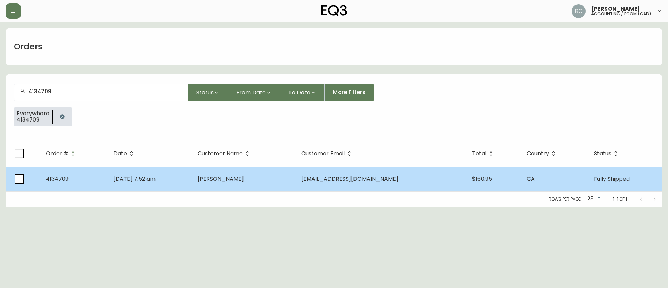
type input "4134709"
click at [192, 182] on td "[DATE] 7:52 am" at bounding box center [150, 179] width 84 height 24
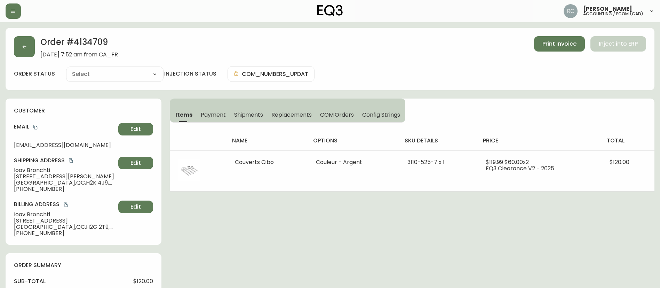
type input "Fully Shipped"
select select "FULLY_SHIPPED"
click at [31, 178] on span "3535 Avenue Papineau" at bounding box center [65, 176] width 102 height 6
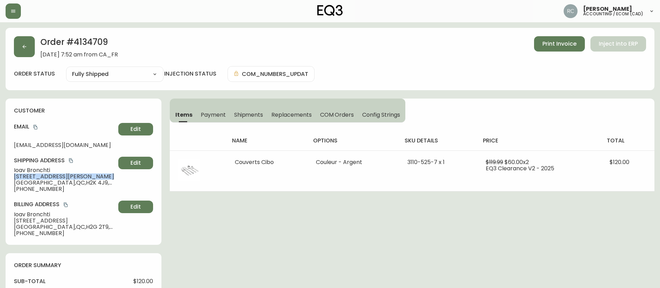
copy span "3535 Avenue Papineau"
click at [126, 162] on button "Edit" at bounding box center [135, 163] width 35 height 13
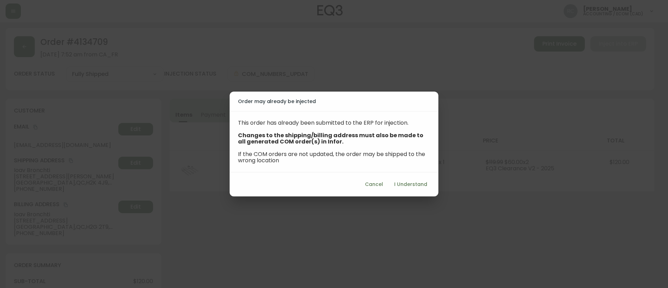
click at [285, 239] on div "Order may already be injected This order has already been submitted to the ERP …" at bounding box center [334, 144] width 668 height 288
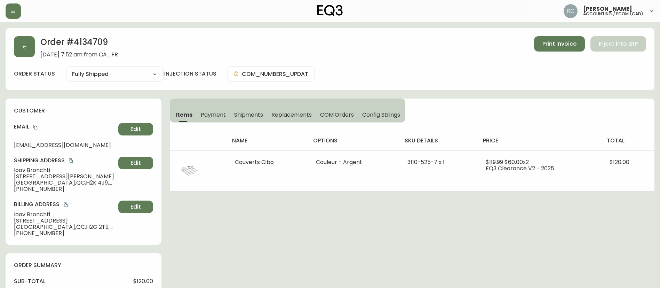
click at [216, 116] on span "Payment" at bounding box center [213, 114] width 25 height 7
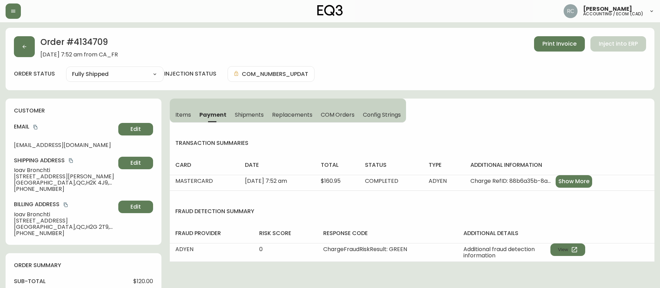
click at [339, 108] on button "COM Orders" at bounding box center [338, 114] width 42 height 15
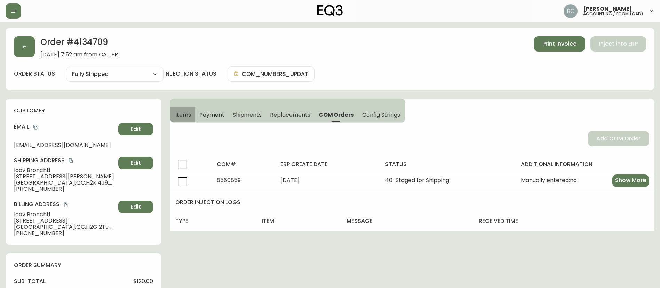
click at [177, 115] on span "Items" at bounding box center [183, 114] width 16 height 7
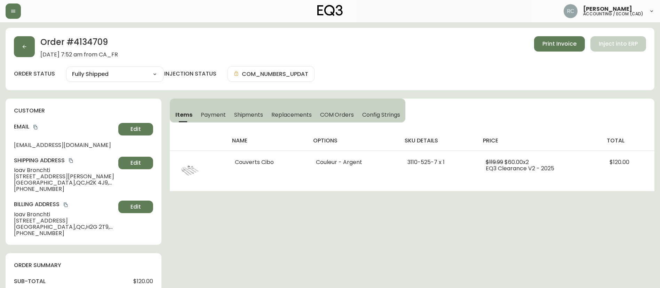
click at [97, 38] on h2 "Order # 4134709" at bounding box center [79, 43] width 78 height 15
click at [97, 47] on h2 "Order # 4134709" at bounding box center [79, 43] width 78 height 15
copy h2 "4134709"
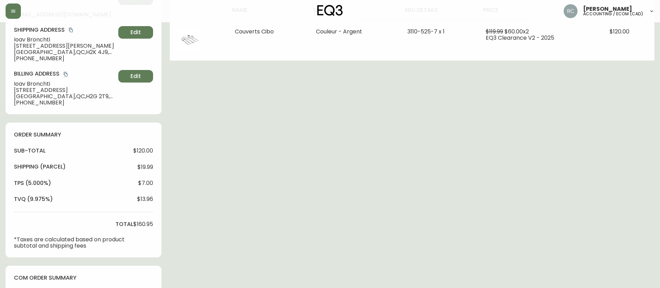
scroll to position [279, 0]
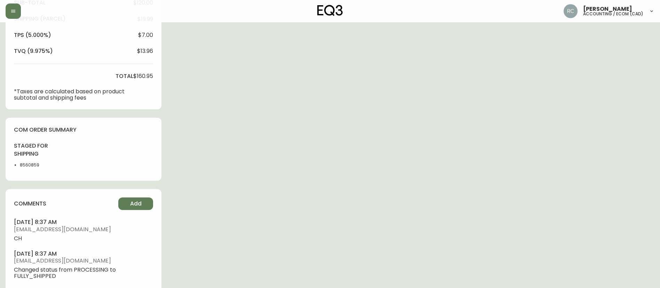
click at [25, 165] on li "8560859" at bounding box center [37, 165] width 35 height 6
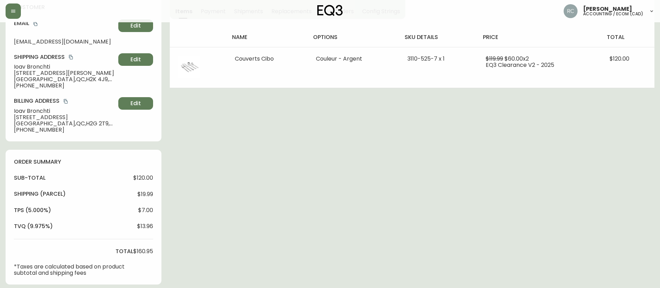
scroll to position [209, 0]
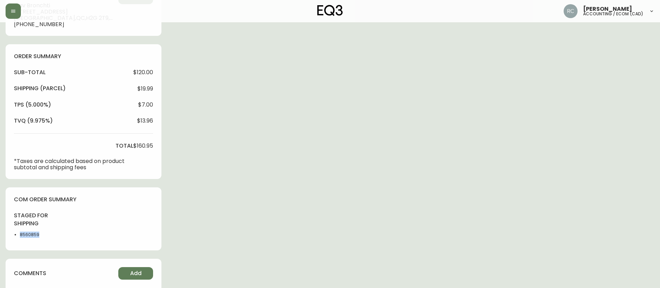
click at [26, 233] on li "8560859" at bounding box center [37, 235] width 35 height 6
click at [26, 232] on li "8560859" at bounding box center [37, 235] width 35 height 6
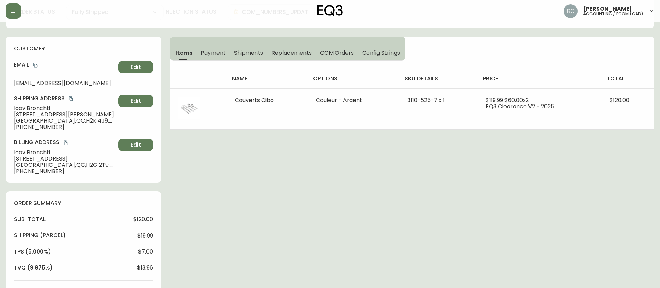
scroll to position [0, 0]
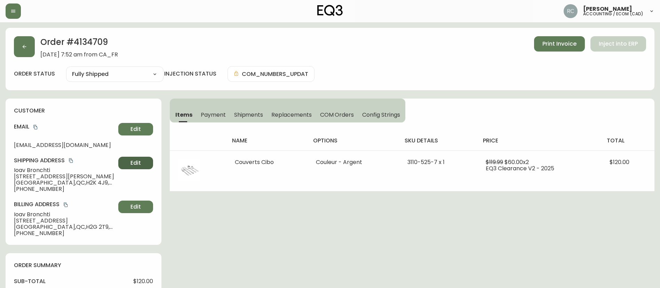
click at [140, 159] on span "Edit" at bounding box center [136, 163] width 10 height 8
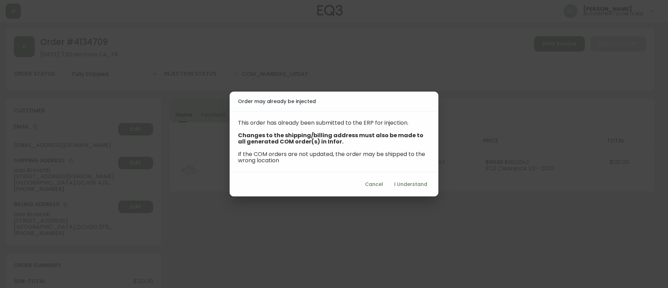
click at [408, 181] on span "I Understand" at bounding box center [410, 184] width 33 height 9
select select "QC"
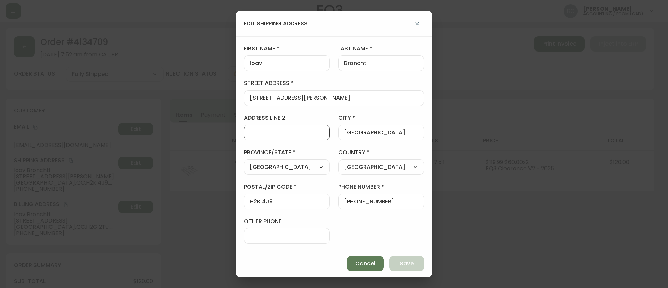
click at [271, 134] on input "address line 2" at bounding box center [287, 132] width 74 height 7
type input "Apt 2112"
click at [408, 265] on span "Save" at bounding box center [407, 264] width 14 height 8
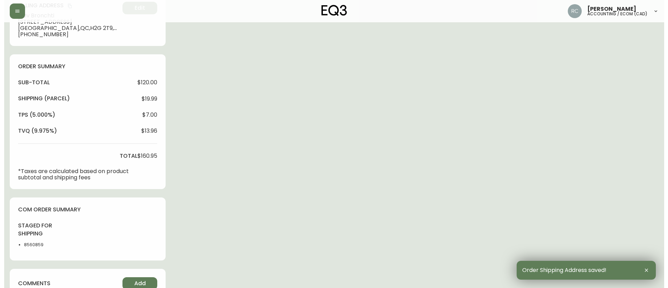
scroll to position [379, 0]
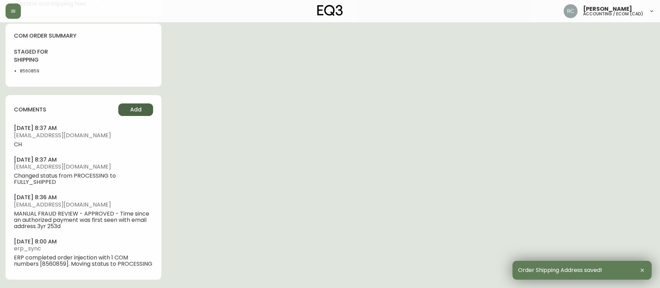
click at [140, 103] on button "Add" at bounding box center [135, 109] width 35 height 13
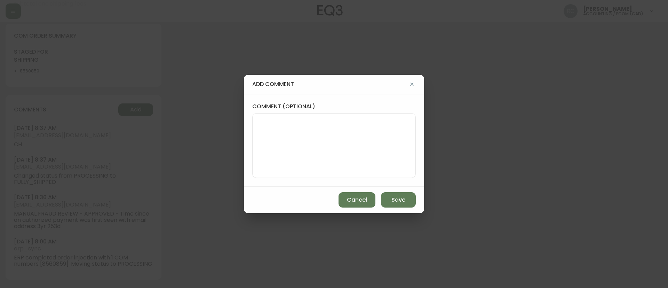
click at [342, 113] on div at bounding box center [334, 145] width 164 height 65
paste textarea "#820590"
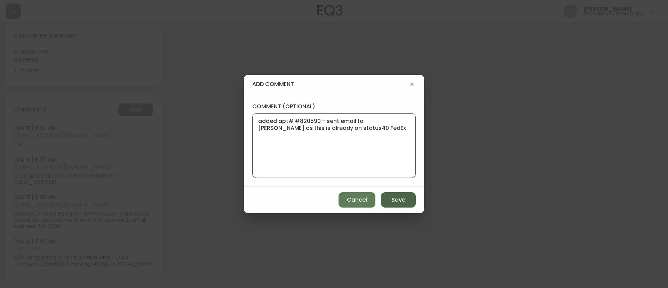
type textarea "added apt# #820590 - sent email to Colin as this is already on status40 FedEx"
click at [407, 199] on button "Save" at bounding box center [398, 199] width 35 height 15
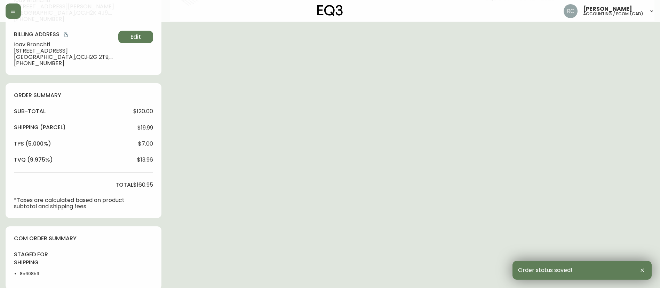
scroll to position [0, 0]
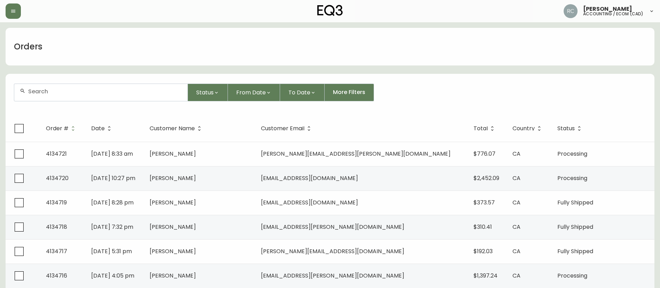
click at [384, 53] on div "Orders" at bounding box center [330, 47] width 649 height 38
click at [493, 86] on div "Status From Date To Date More Filters" at bounding box center [330, 93] width 633 height 18
